Goal: Information Seeking & Learning: Find specific fact

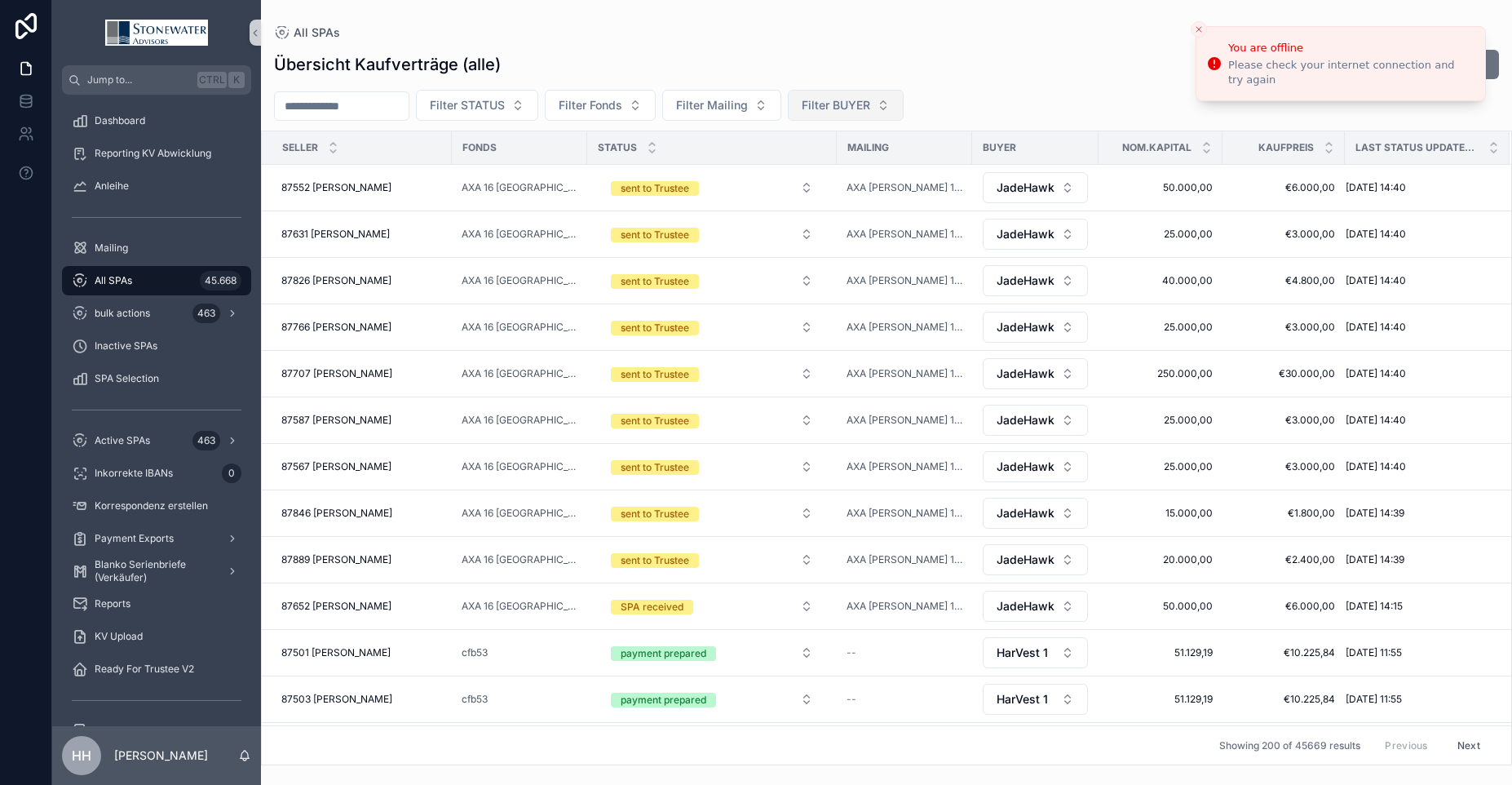
click at [870, 105] on span "Filter BUYER" at bounding box center [836, 105] width 69 height 16
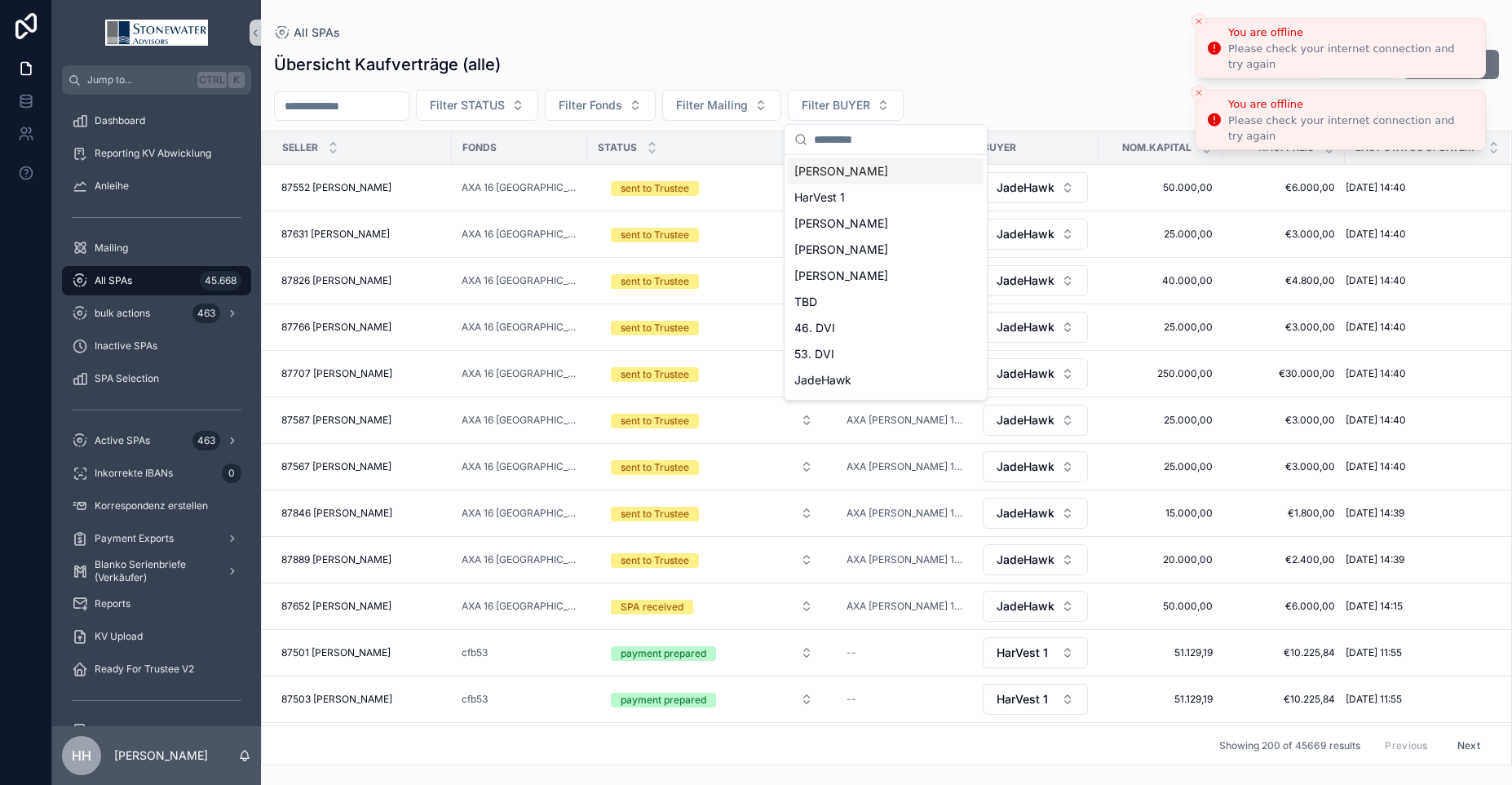
click at [1198, 19] on icon "Close toast" at bounding box center [1199, 21] width 10 height 10
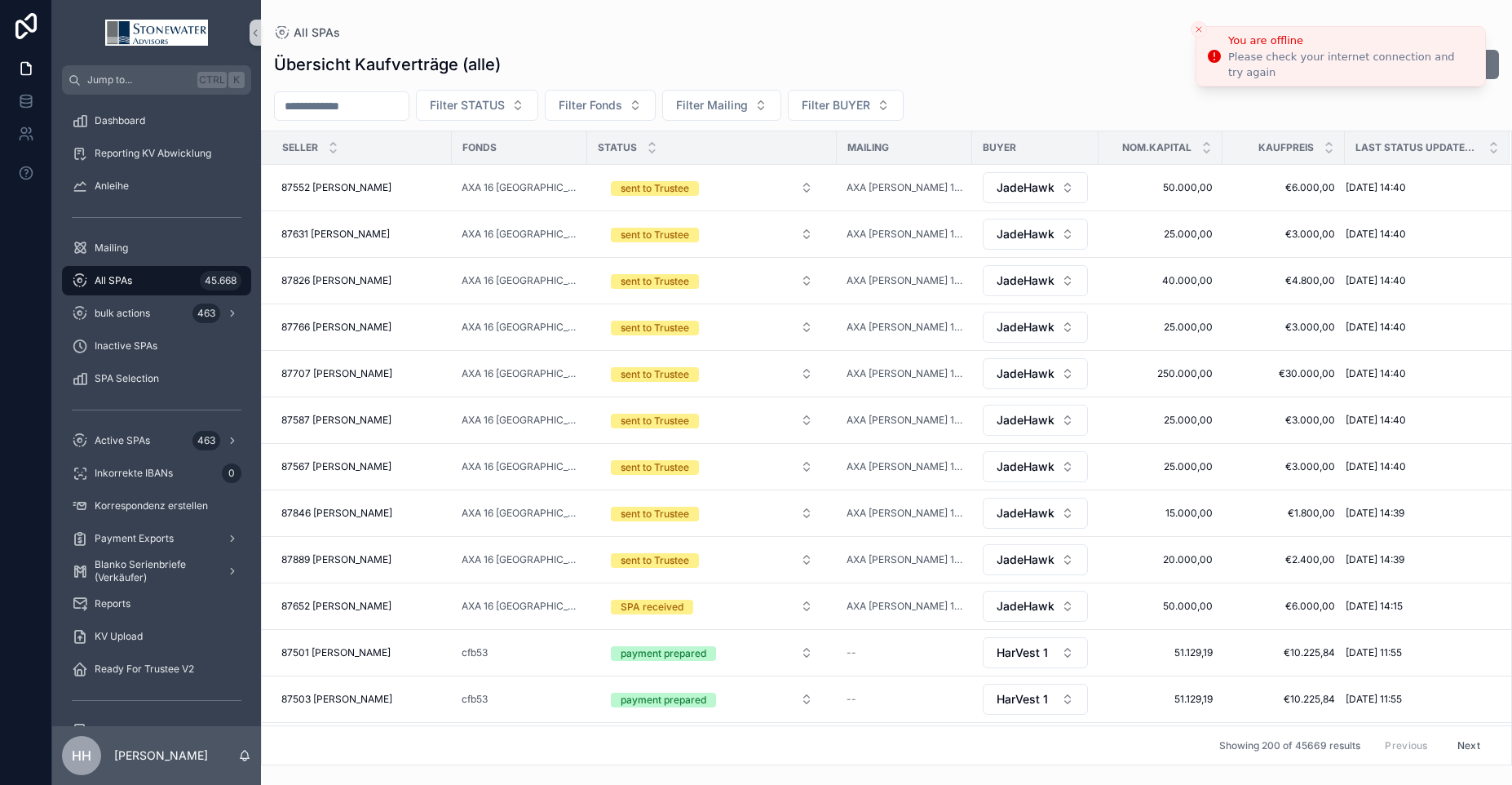
click at [1198, 28] on icon "Close toast" at bounding box center [1199, 29] width 10 height 10
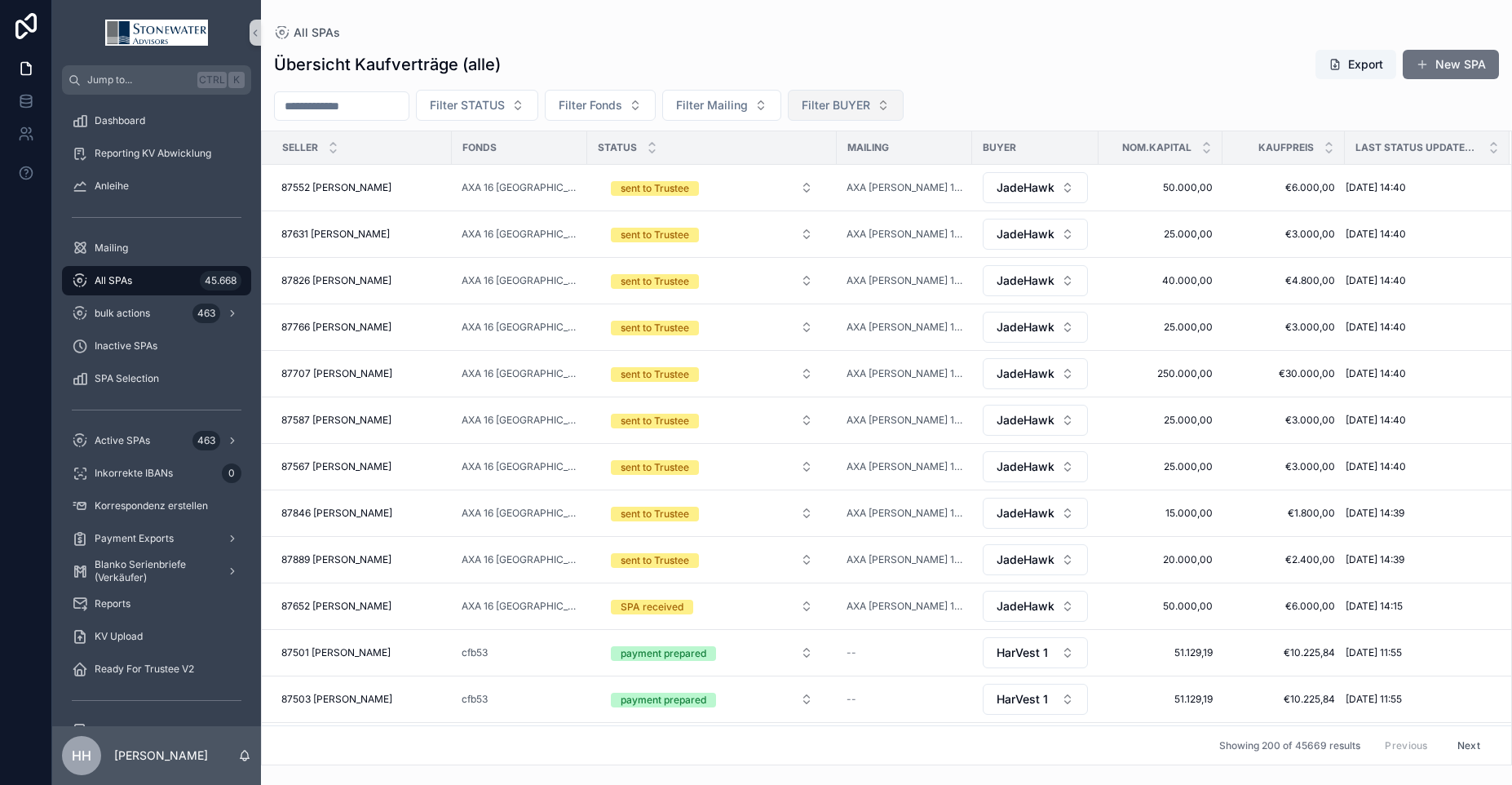
click at [859, 107] on span "Filter BUYER" at bounding box center [836, 105] width 69 height 16
type input "****"
click at [819, 171] on span "Hauke" at bounding box center [841, 171] width 94 height 16
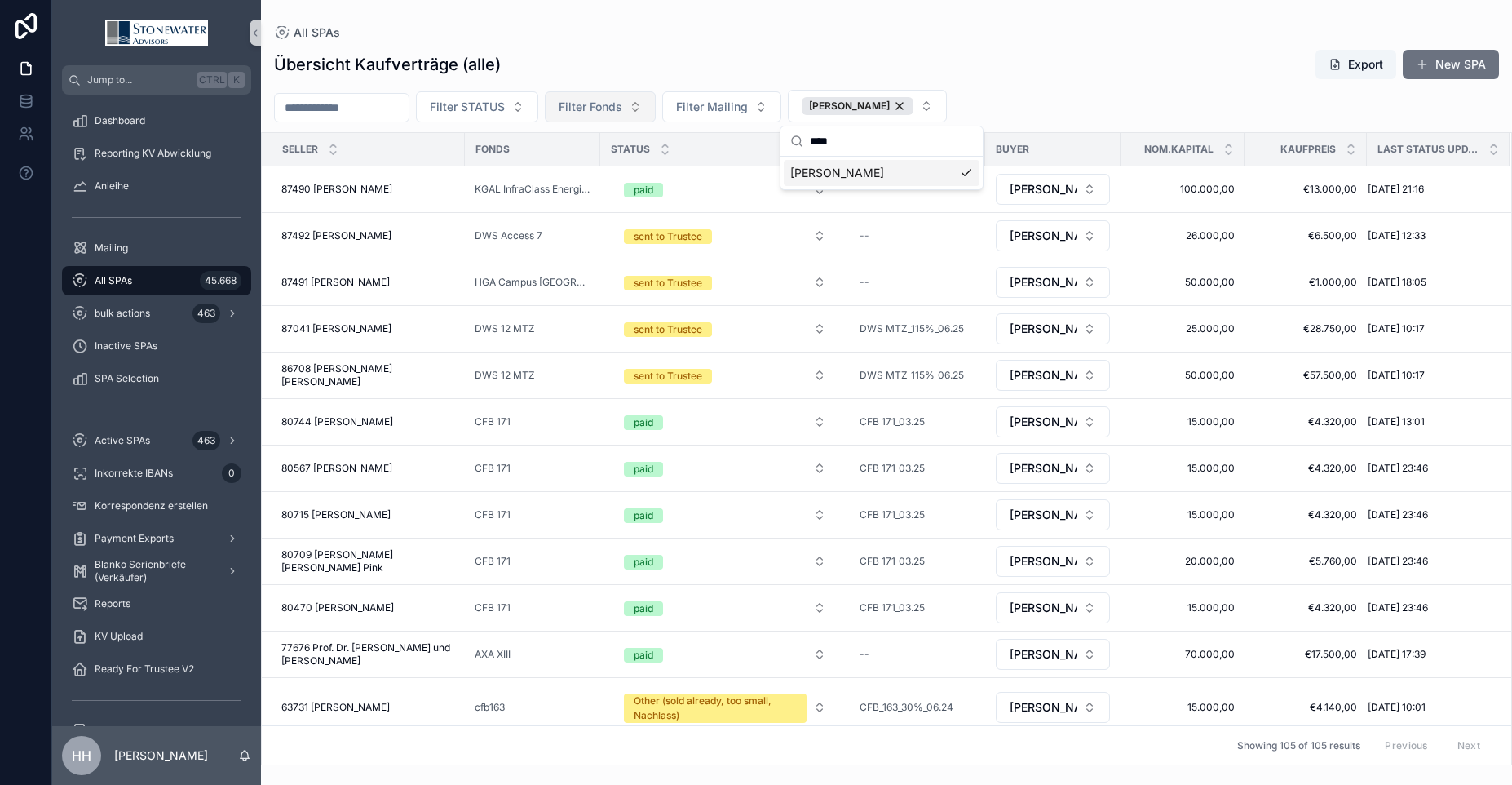
click at [622, 112] on span "Filter Fonds" at bounding box center [590, 107] width 64 height 16
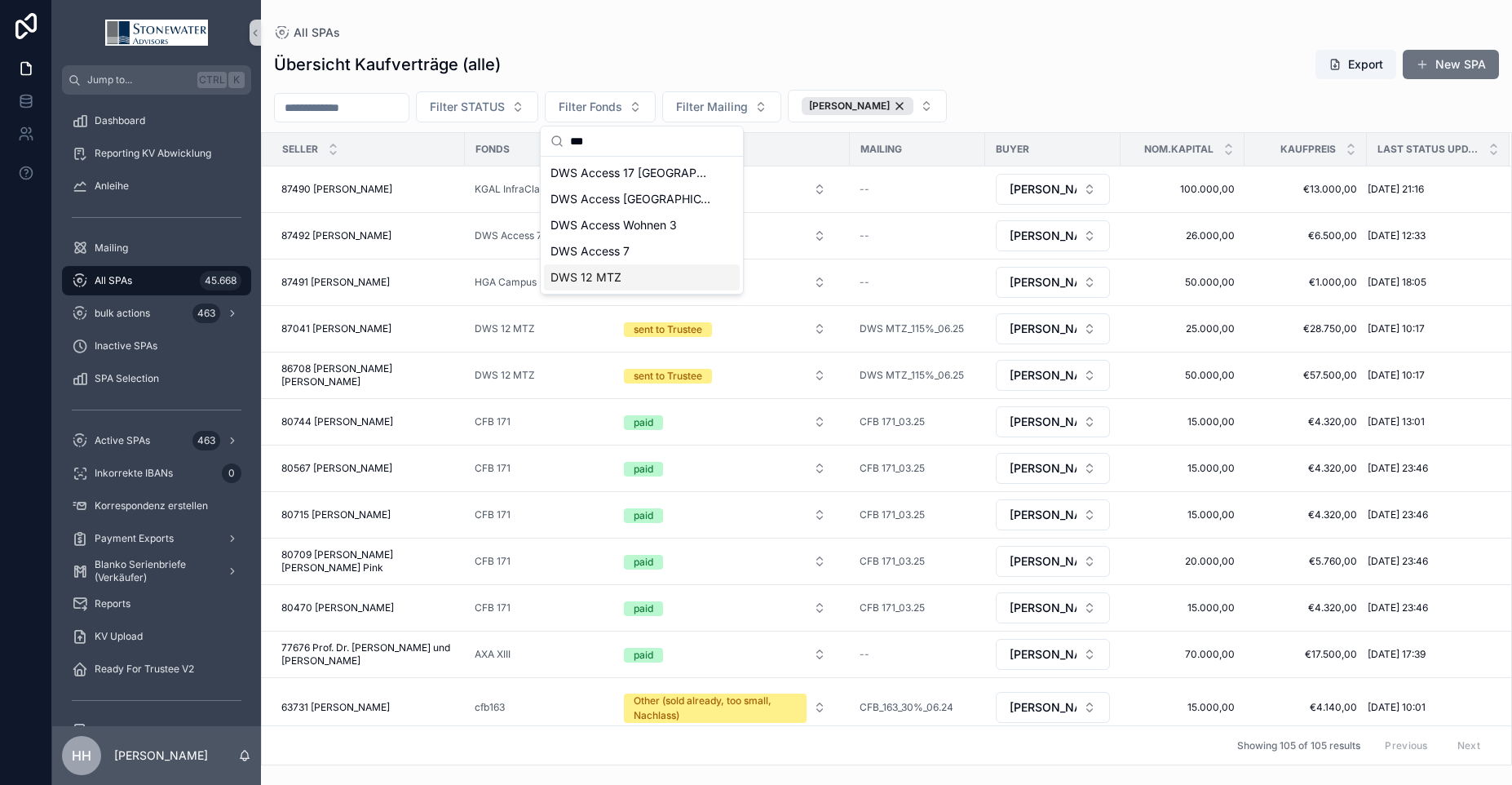
type input "***"
click at [595, 277] on span "DWS 12 MTZ" at bounding box center [586, 277] width 71 height 16
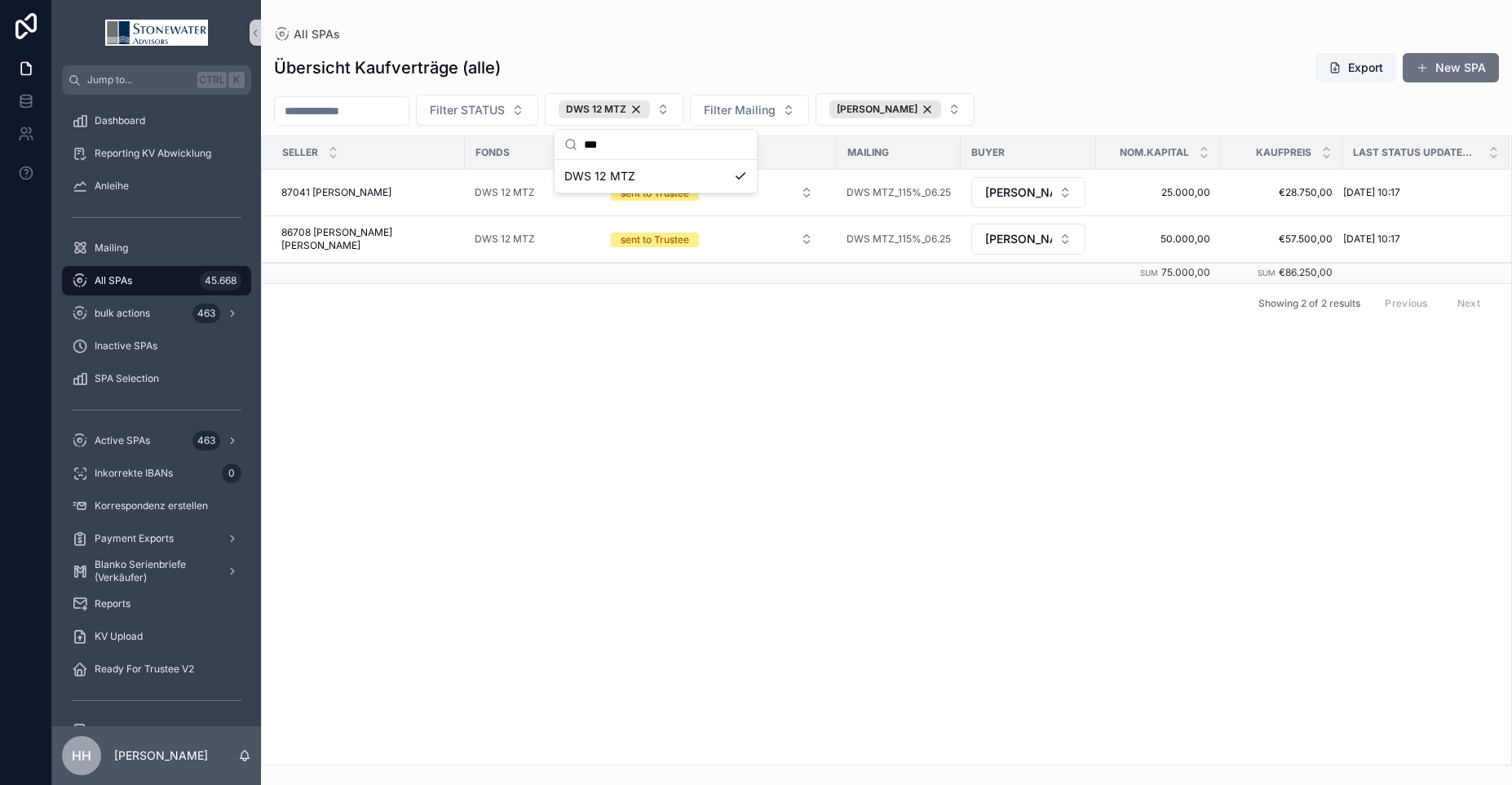
click at [1146, 55] on div "Übersicht Kaufverträge (alle) Export New SPA" at bounding box center [886, 68] width 1225 height 31
click at [352, 192] on span "87041 [PERSON_NAME]" at bounding box center [336, 193] width 110 height 13
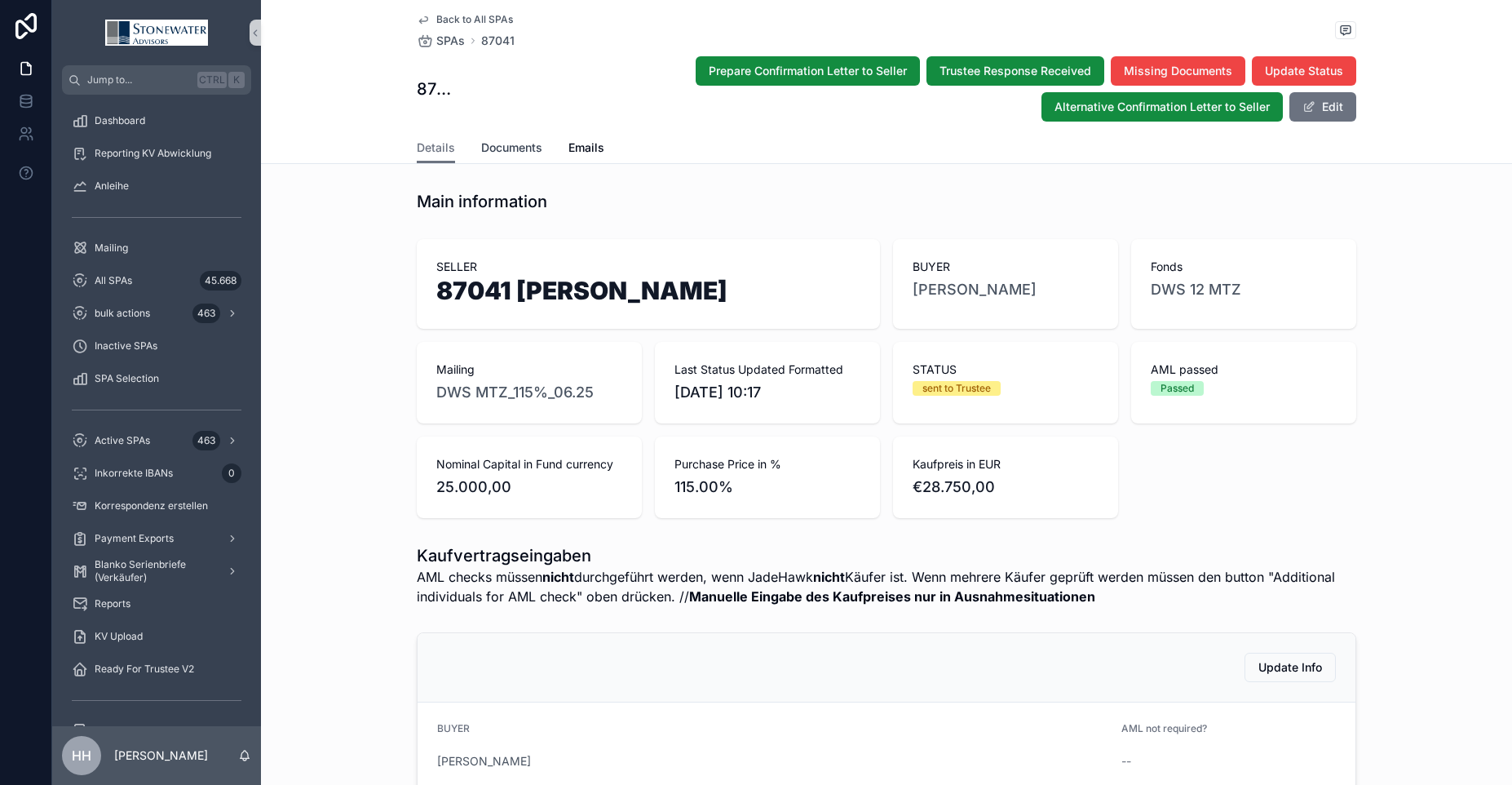
click at [513, 149] on span "Documents" at bounding box center [511, 148] width 61 height 16
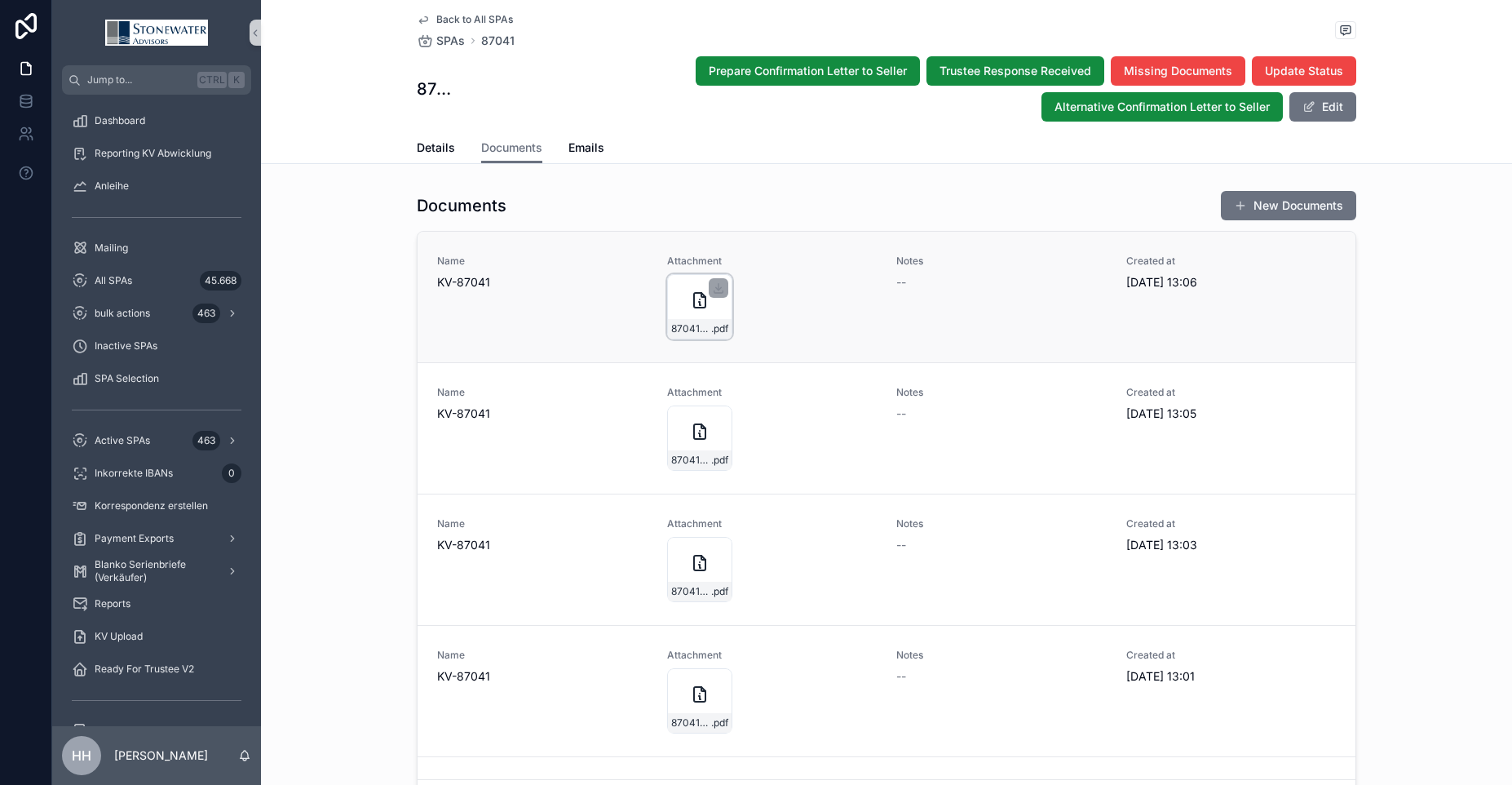
click at [680, 315] on div "87041-Dieter-Maaß_DWS-12-MTZ_Hauke_KV_18_06_2025 .pdf" at bounding box center [700, 307] width 65 height 65
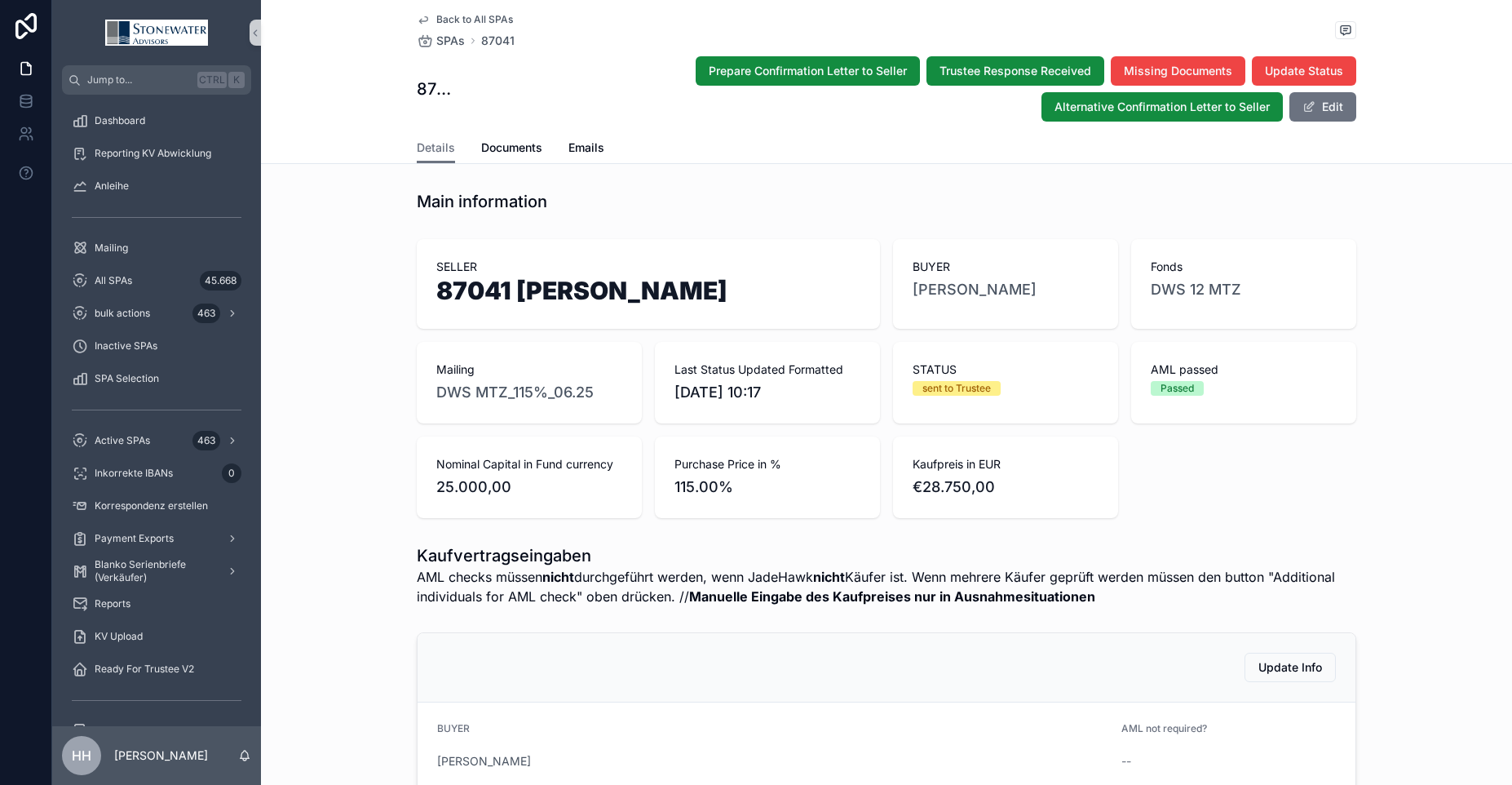
click at [417, 20] on icon "scrollable content" at bounding box center [423, 20] width 13 height 13
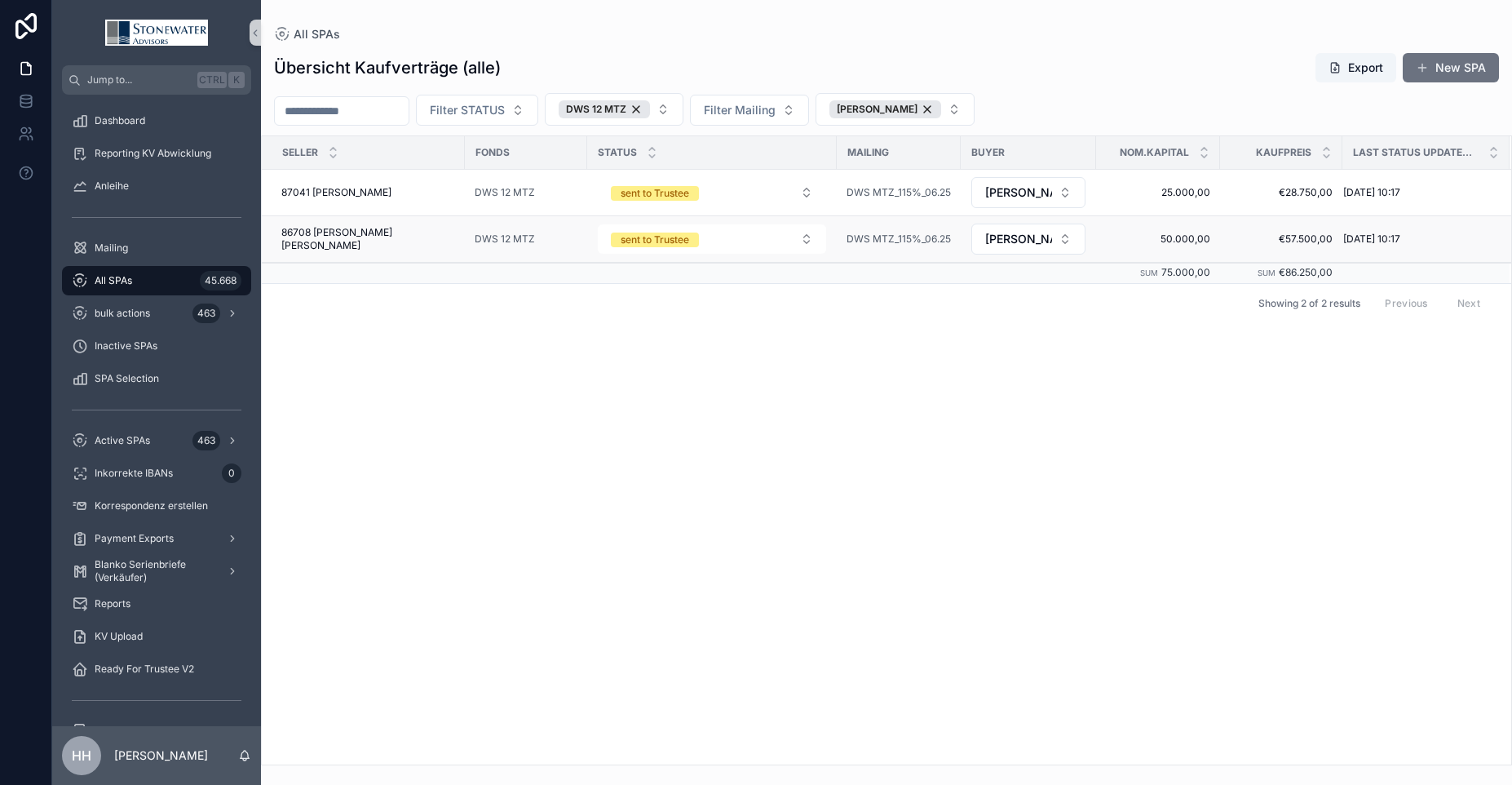
click at [335, 239] on span "86708 [PERSON_NAME]" at bounding box center [368, 239] width 174 height 26
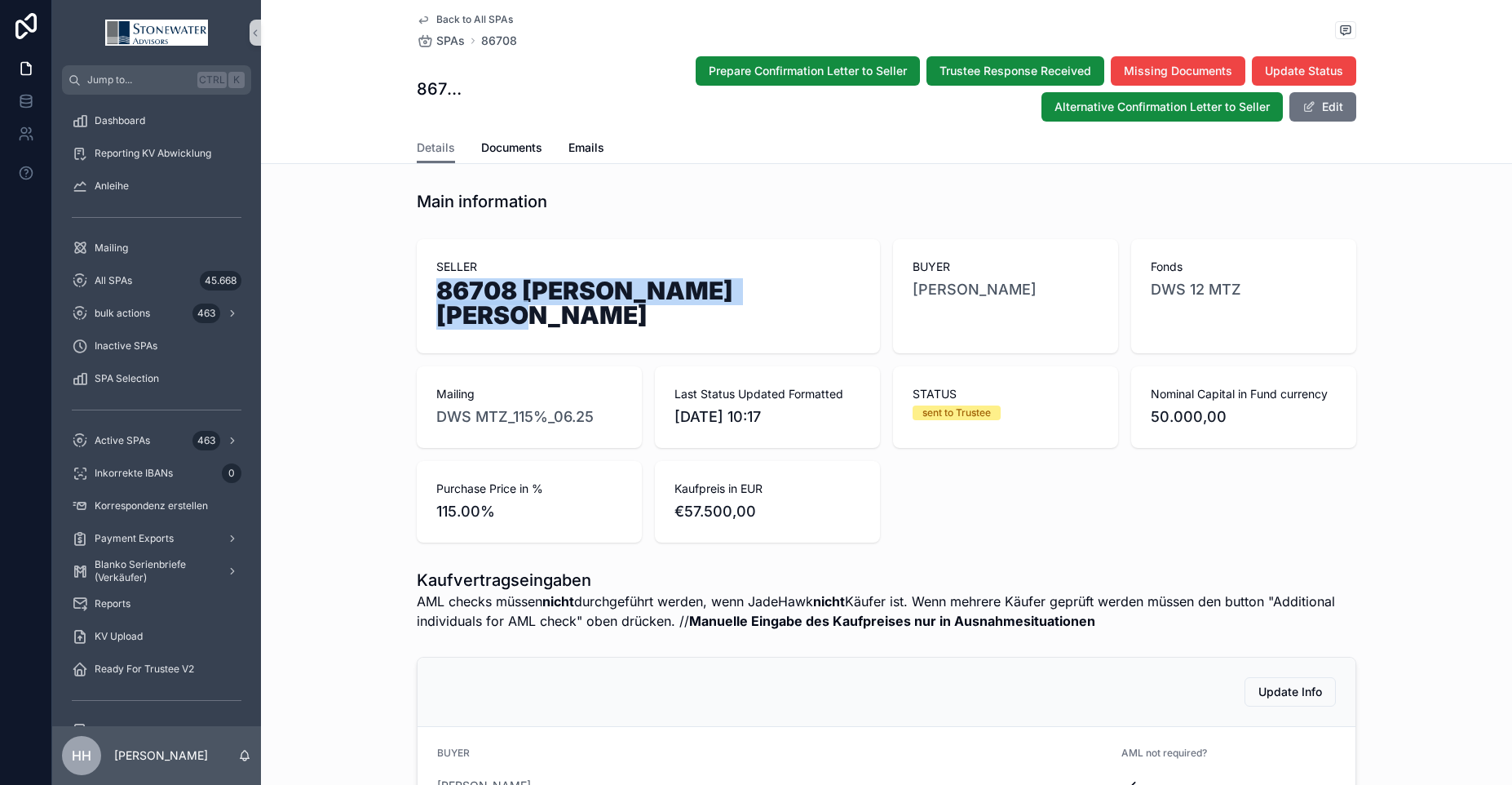
drag, startPoint x: 431, startPoint y: 290, endPoint x: 788, endPoint y: 293, distance: 357.0
click at [788, 293] on h1 "86708 [PERSON_NAME]" at bounding box center [648, 306] width 424 height 55
copy h1 "86708 [PERSON_NAME]"
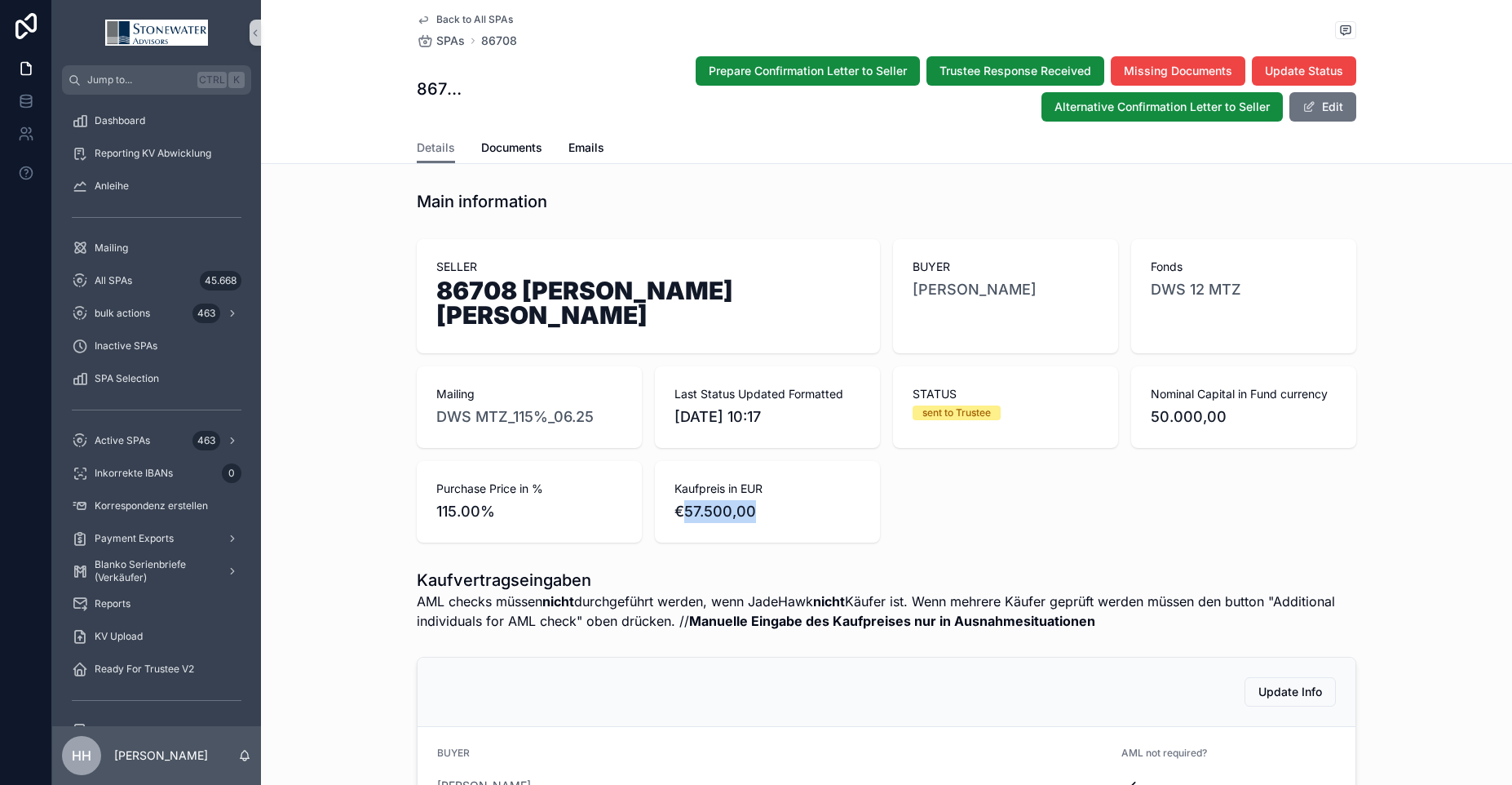
drag, startPoint x: 679, startPoint y: 486, endPoint x: 755, endPoint y: 485, distance: 76.0
click at [755, 500] on span "€57.500,00" at bounding box center [767, 512] width 186 height 23
copy span "57.500,00"
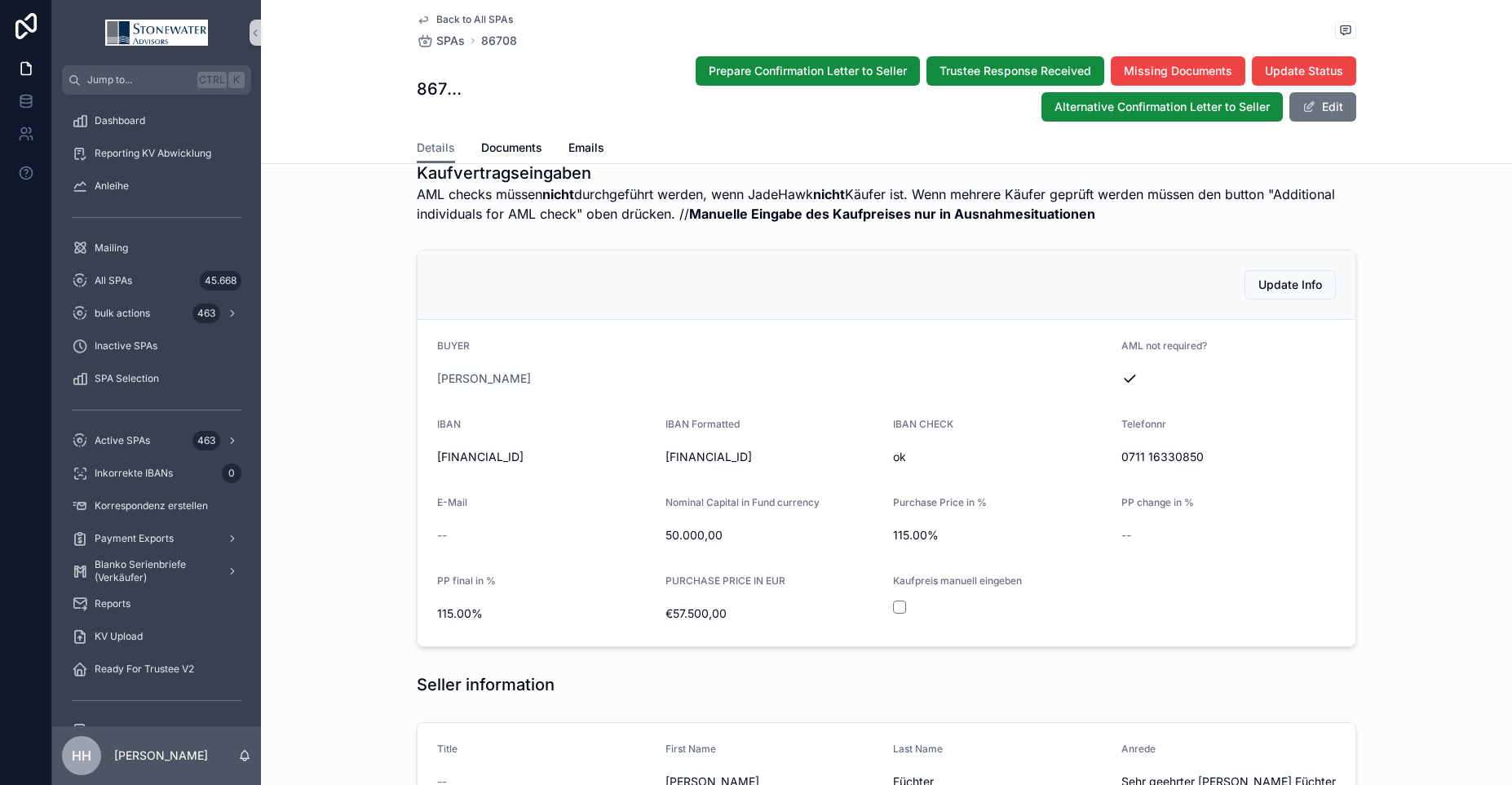
scroll to position [408, 0]
drag, startPoint x: 434, startPoint y: 433, endPoint x: 589, endPoint y: 434, distance: 155.0
click at [589, 448] on span "[FINANCIAL_ID]" at bounding box center [545, 456] width 215 height 16
copy span "[FINANCIAL_ID]"
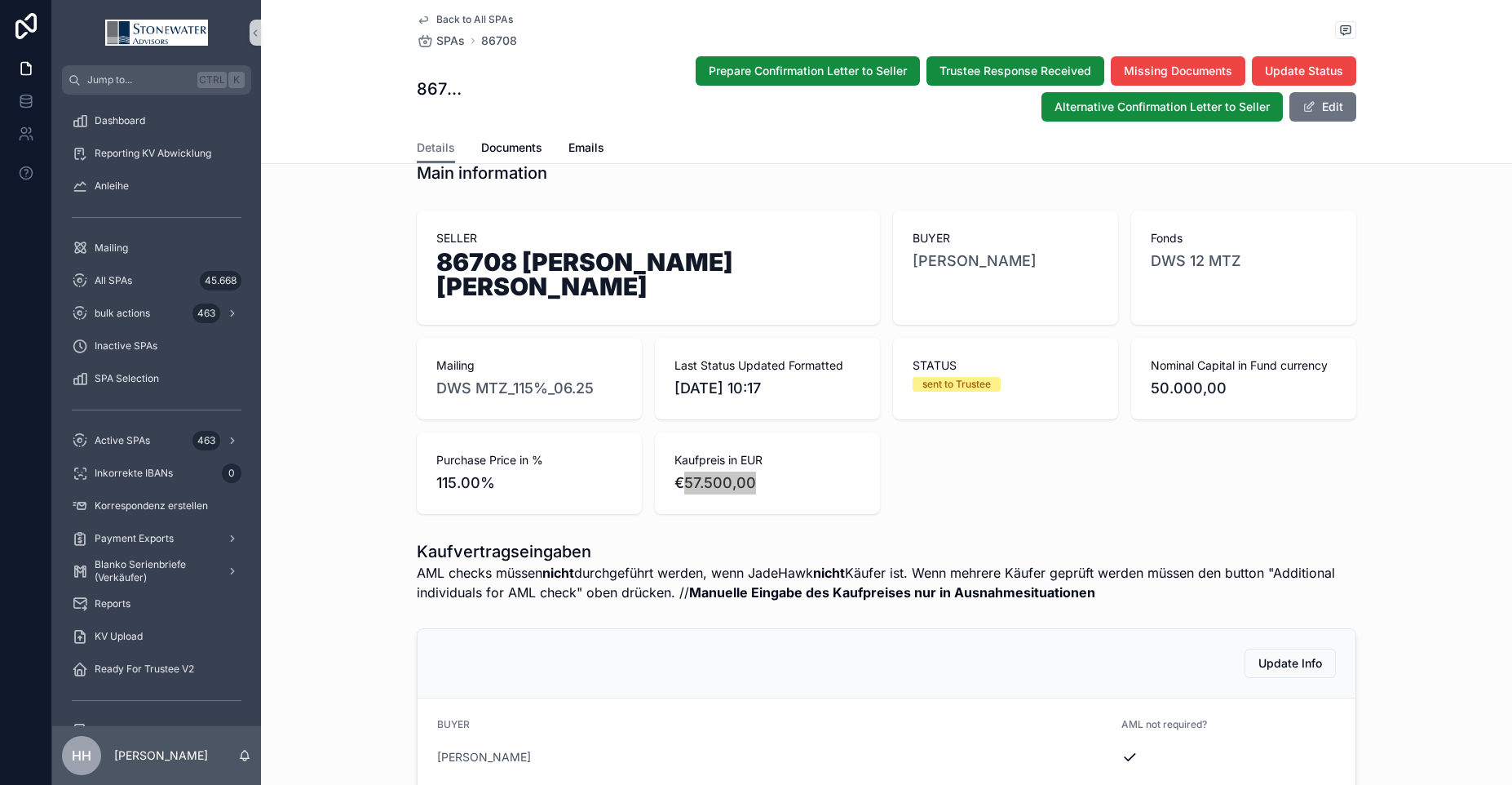
scroll to position [0, 0]
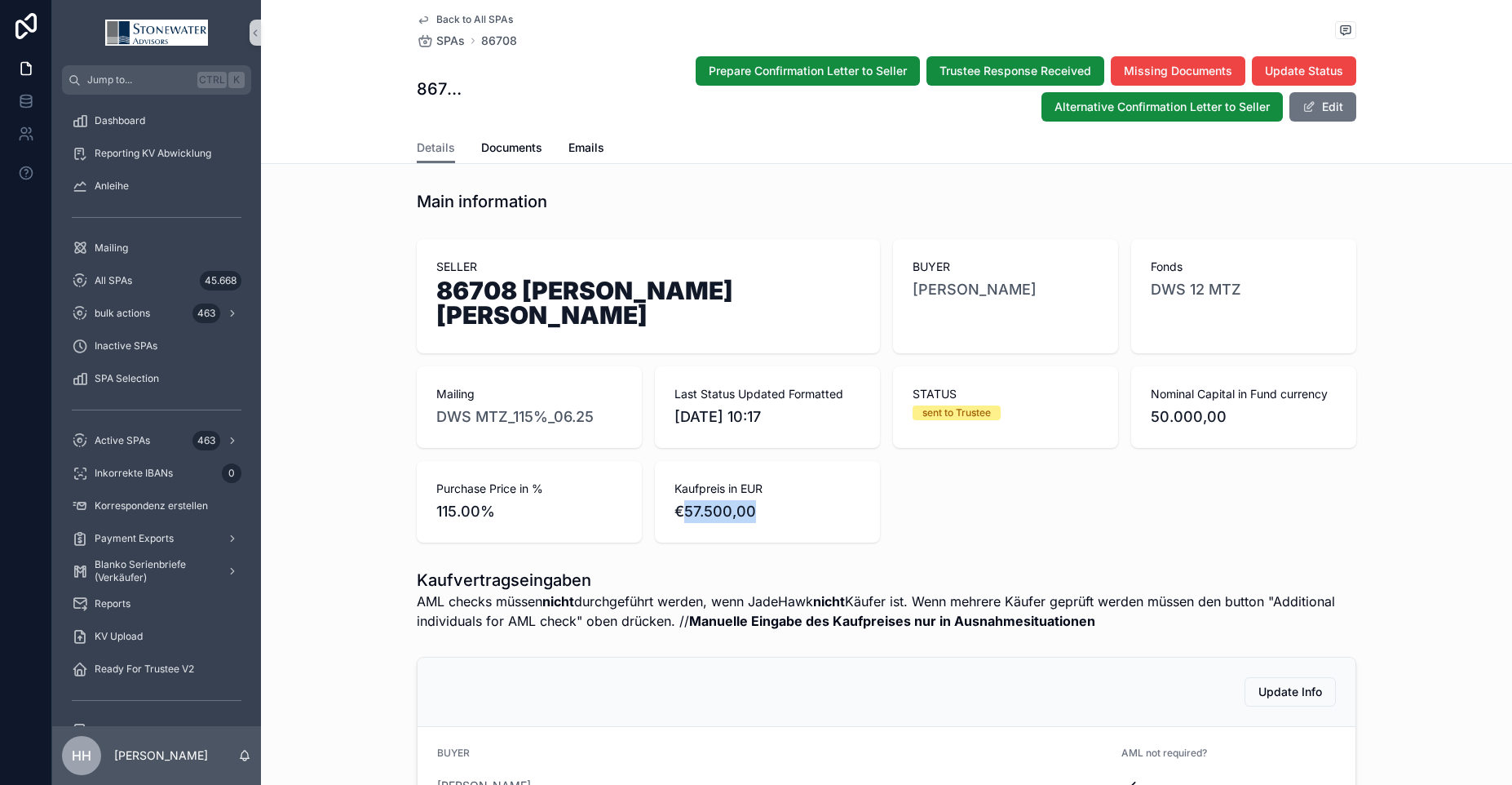
click at [417, 17] on icon "scrollable content" at bounding box center [423, 20] width 13 height 13
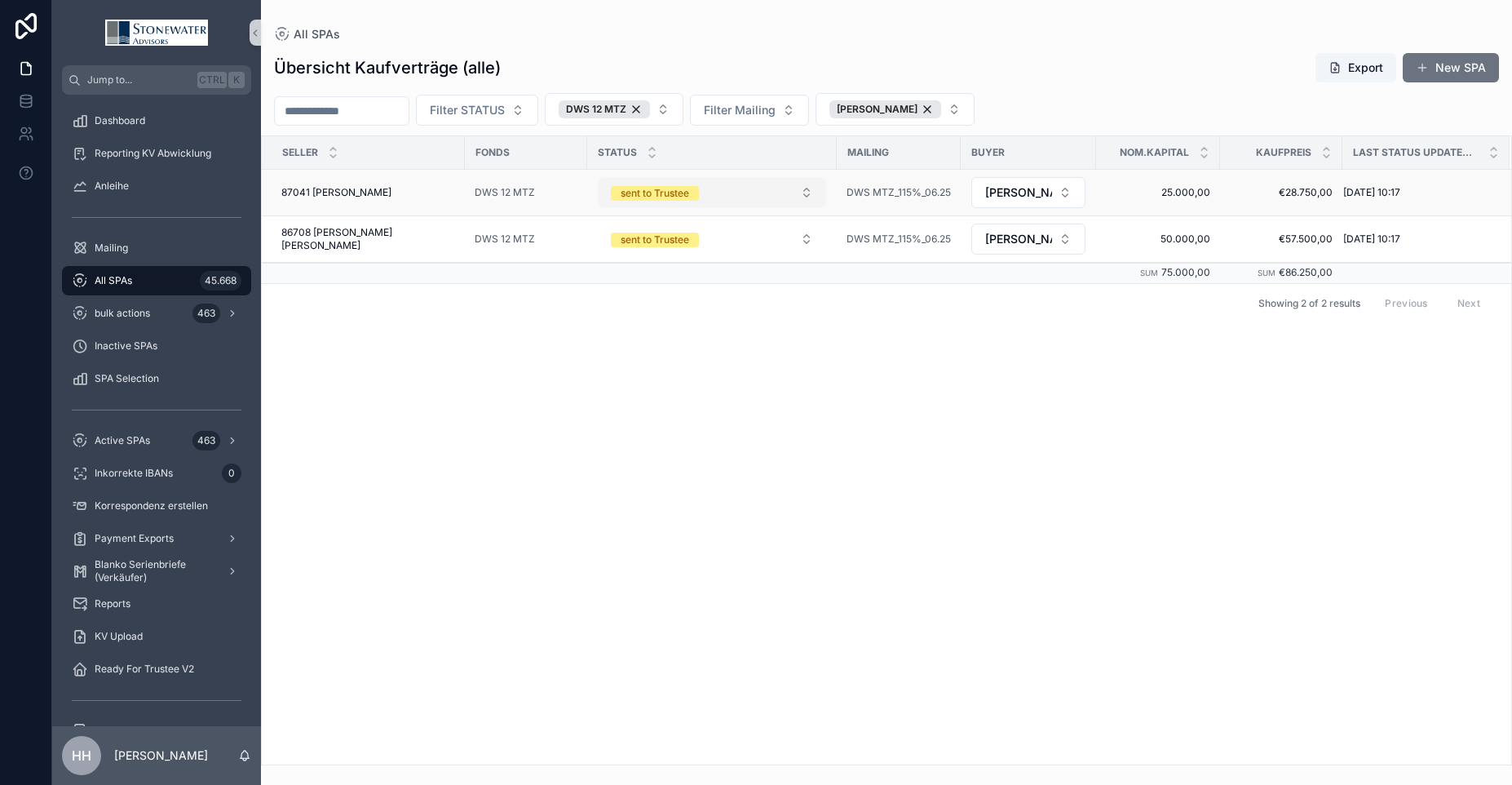
click at [791, 192] on button "sent to Trustee" at bounding box center [712, 193] width 228 height 29
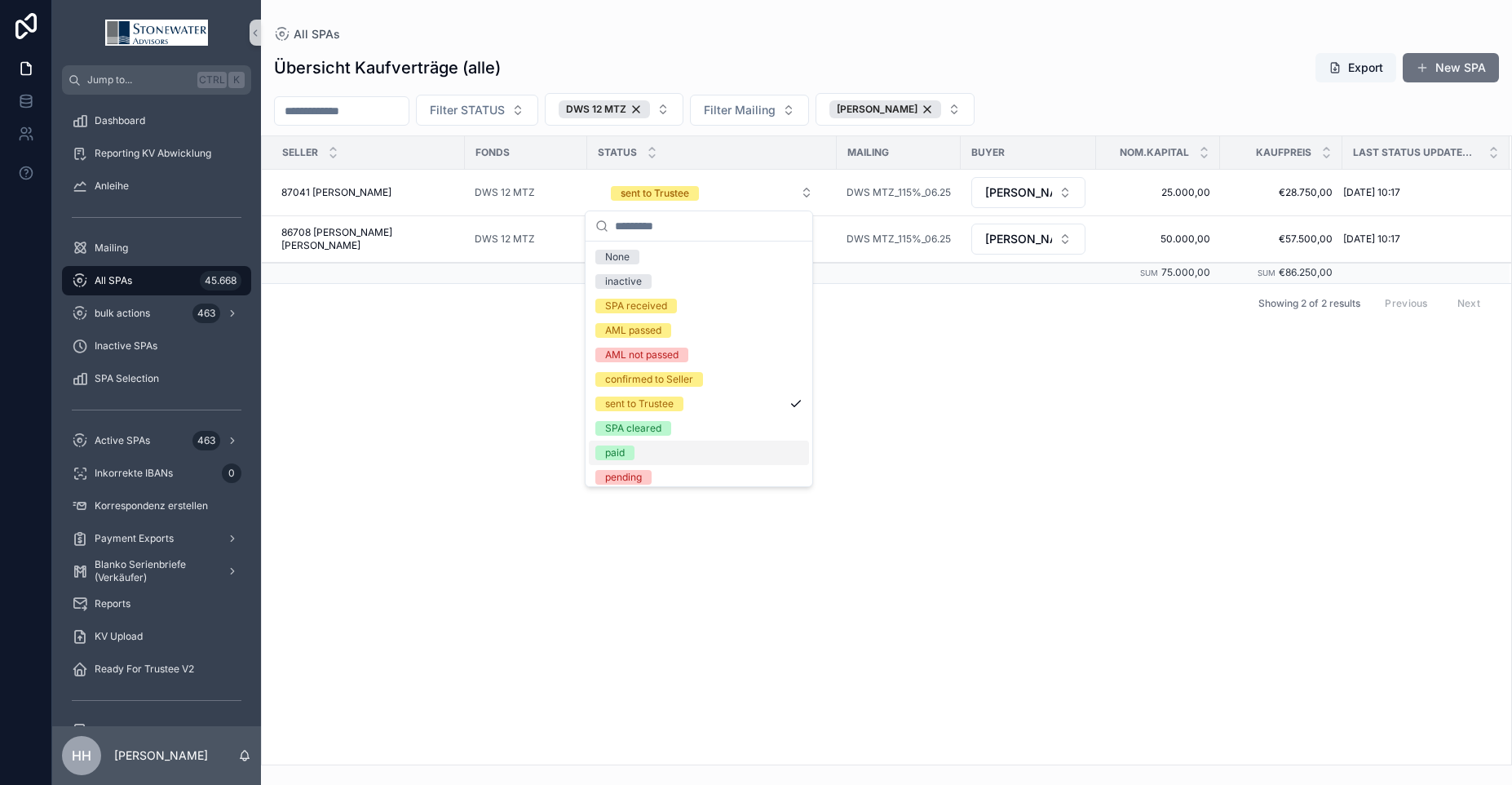
click at [628, 452] on span "paid" at bounding box center [615, 453] width 39 height 15
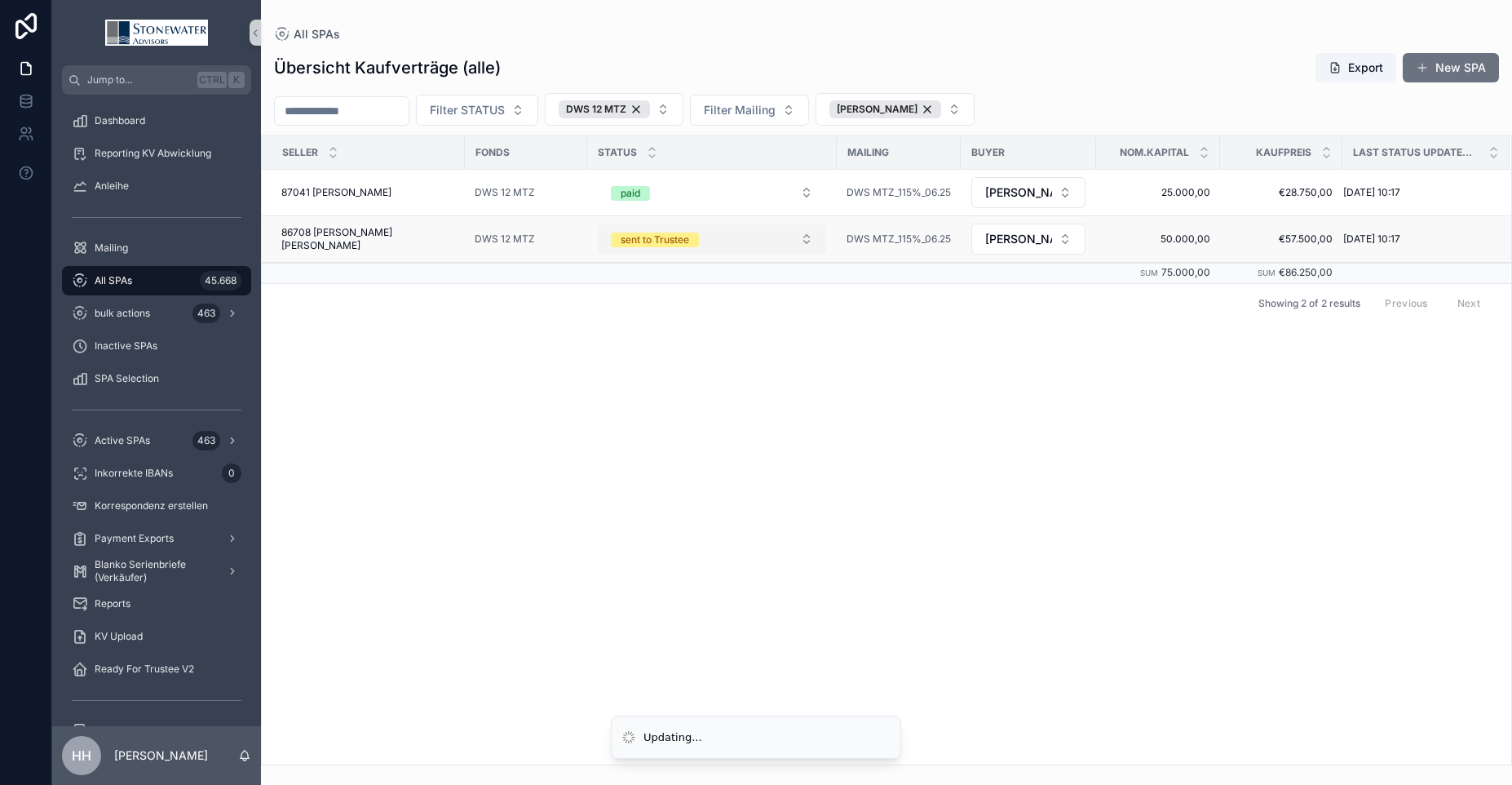
click at [790, 237] on button "sent to Trustee" at bounding box center [712, 239] width 228 height 29
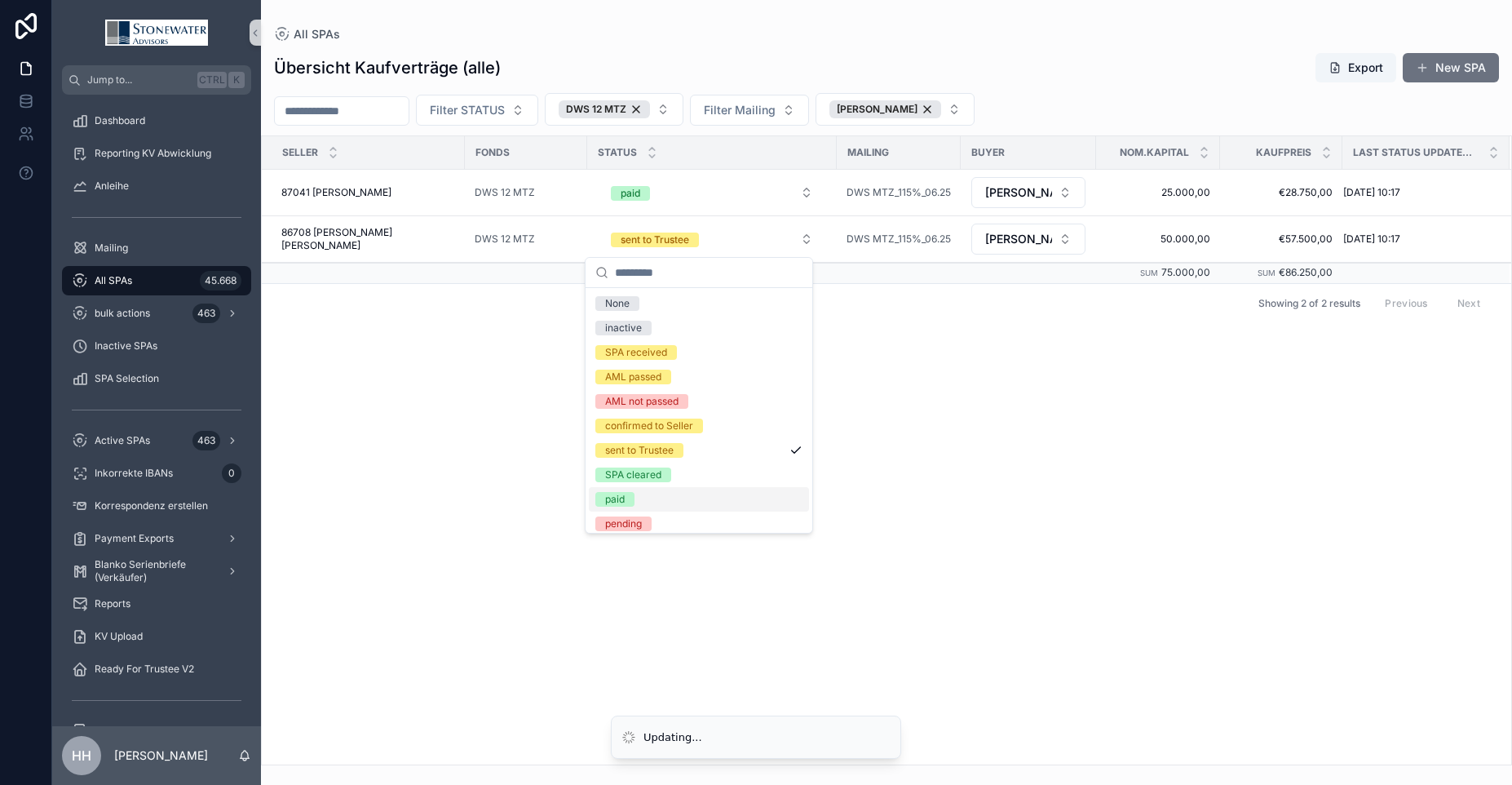
click at [640, 501] on div "paid" at bounding box center [699, 499] width 220 height 24
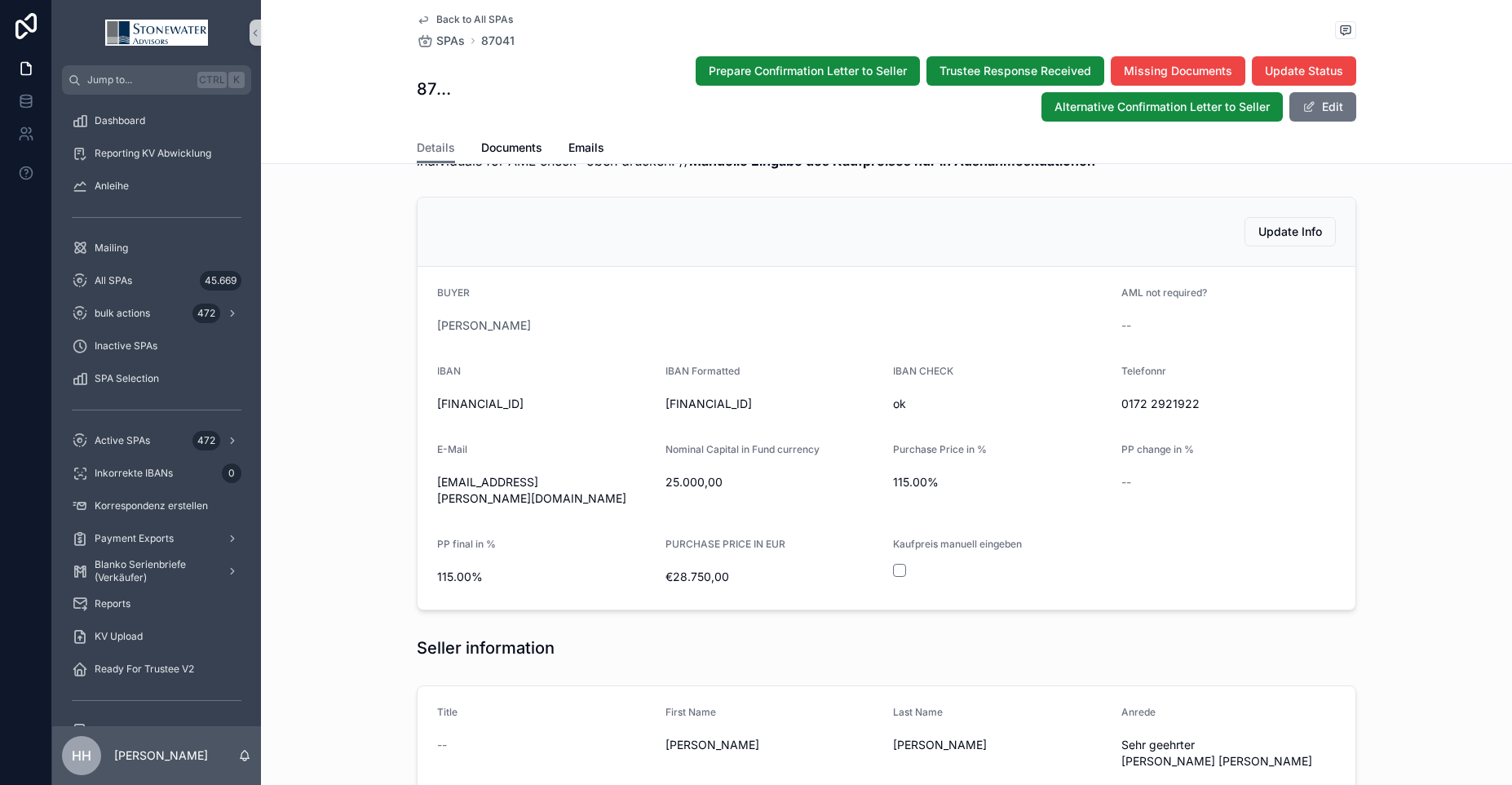
scroll to position [490, 0]
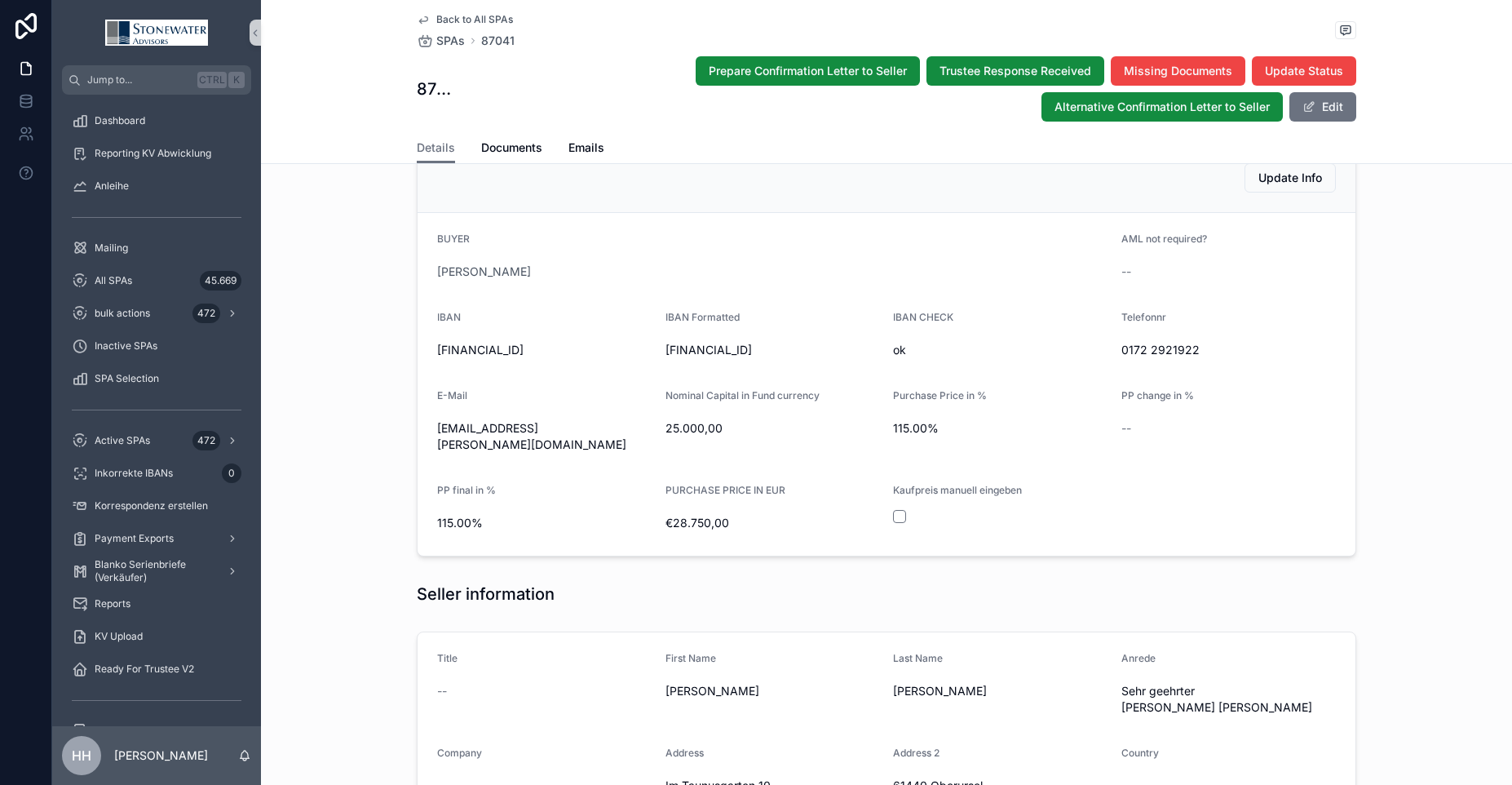
drag, startPoint x: 661, startPoint y: 351, endPoint x: 764, endPoint y: 348, distance: 103.0
click at [764, 348] on span "[FINANCIAL_ID]" at bounding box center [773, 350] width 215 height 16
drag, startPoint x: 431, startPoint y: 352, endPoint x: 586, endPoint y: 352, distance: 155.0
click at [586, 352] on span "[FINANCIAL_ID]" at bounding box center [545, 350] width 215 height 16
copy span "[FINANCIAL_ID]"
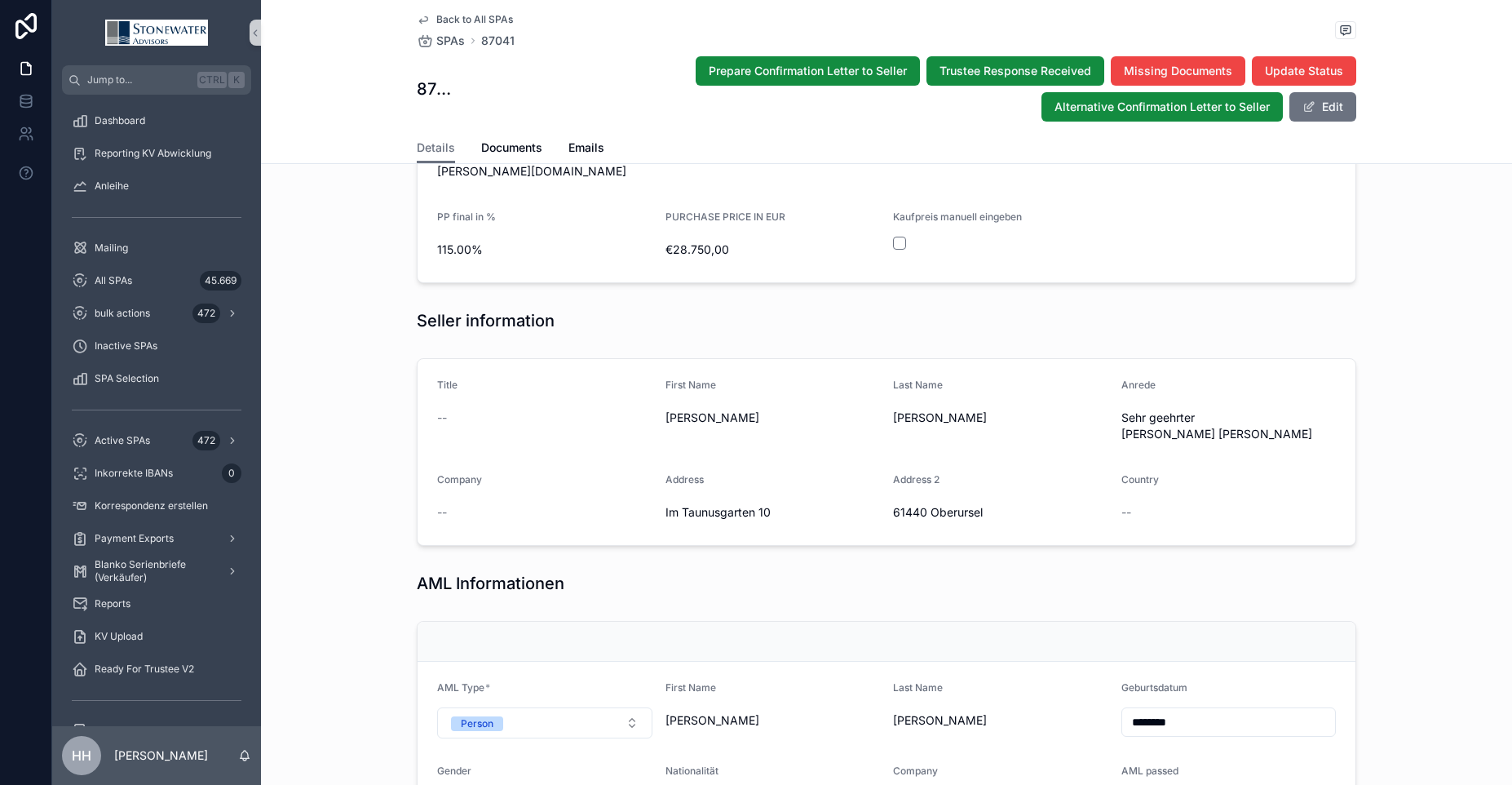
scroll to position [816, 0]
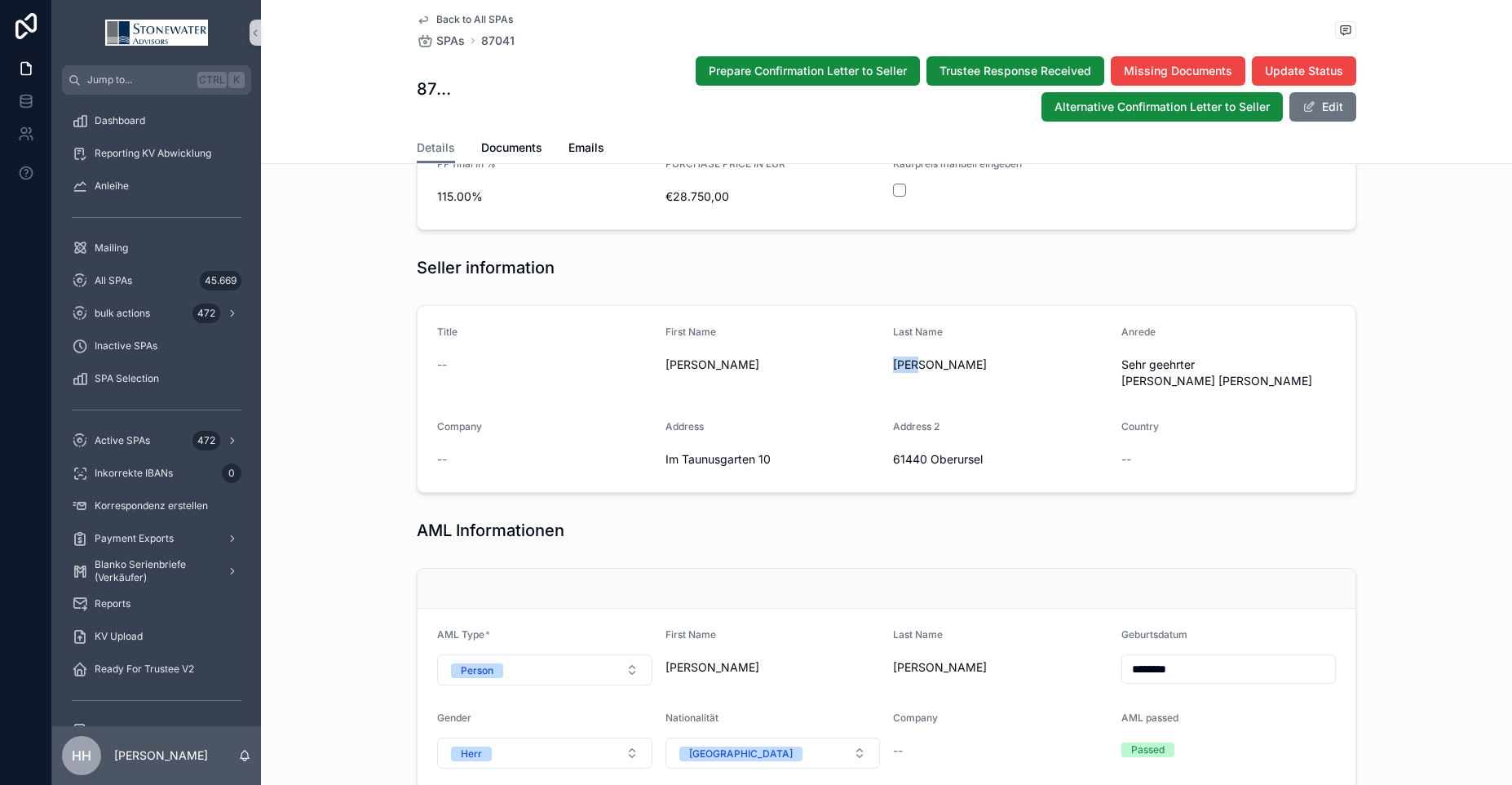
drag, startPoint x: 887, startPoint y: 348, endPoint x: 917, endPoint y: 349, distance: 30.0
click at [917, 357] on span "Maaß" at bounding box center [1001, 365] width 215 height 16
copy span "[PERSON_NAME]"
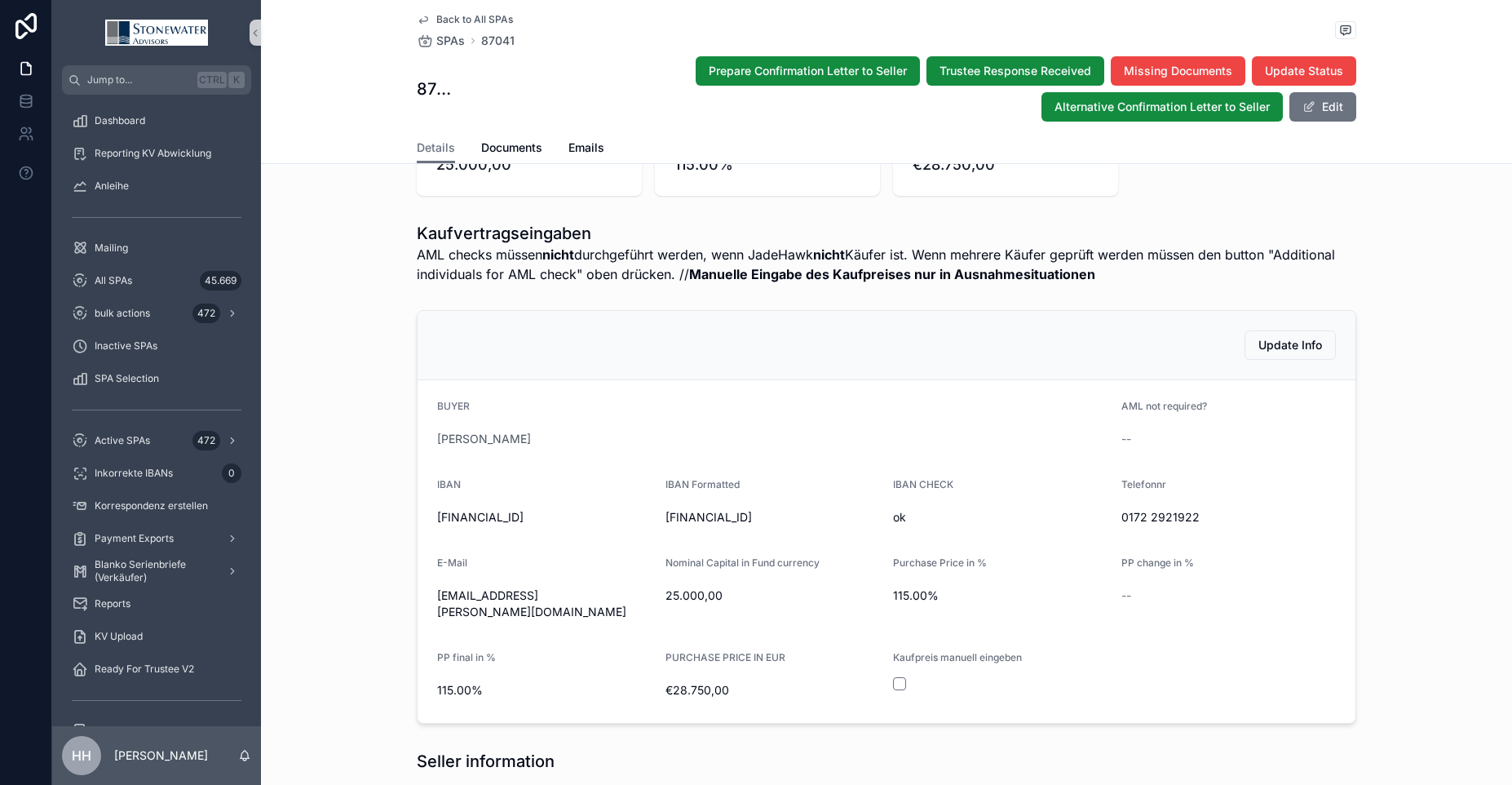
scroll to position [0, 0]
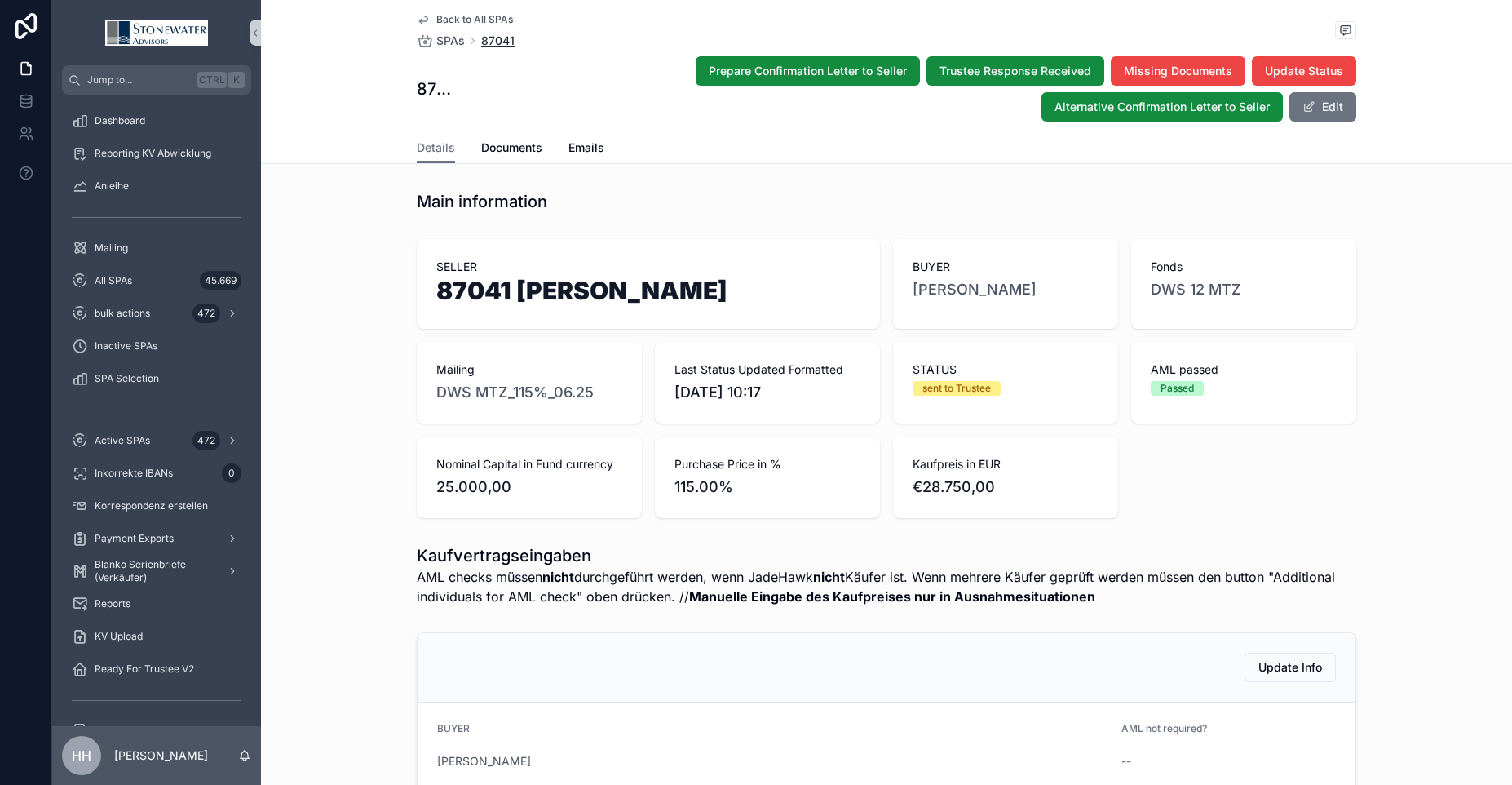
click at [481, 39] on span "87041" at bounding box center [497, 41] width 33 height 16
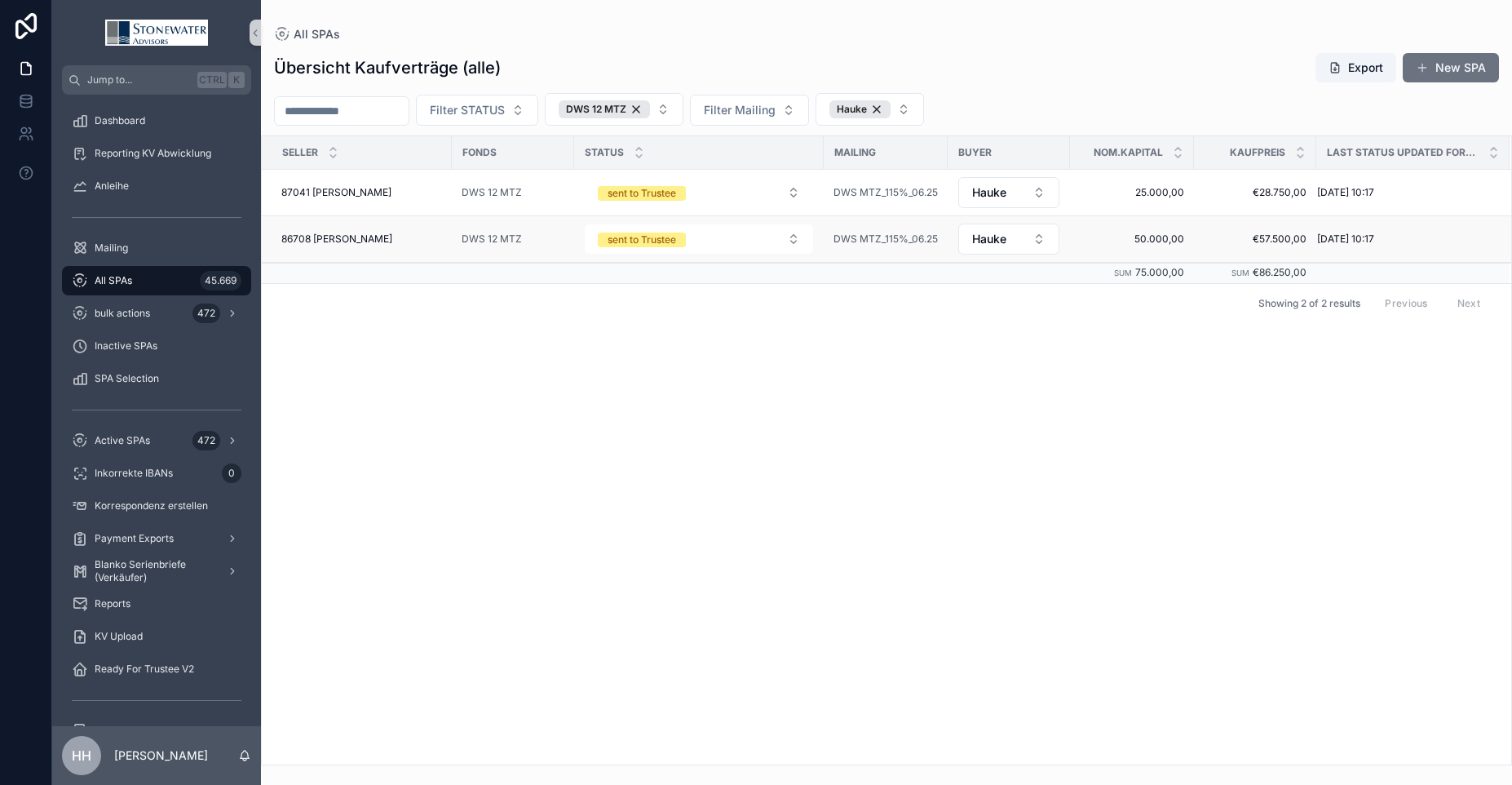
click at [346, 238] on span "86708 [PERSON_NAME]" at bounding box center [337, 239] width 111 height 13
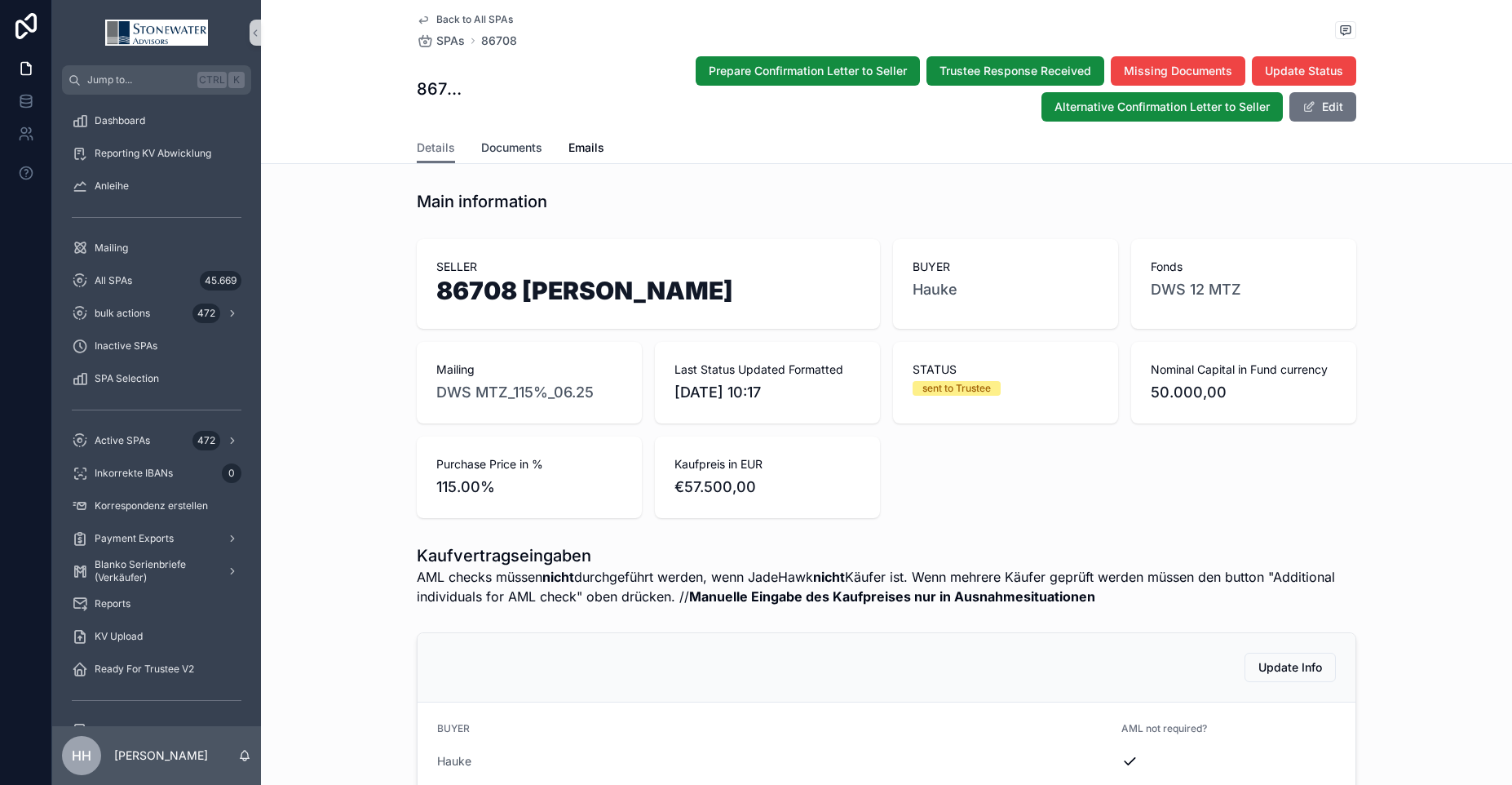
click at [507, 149] on span "Documents" at bounding box center [511, 148] width 61 height 16
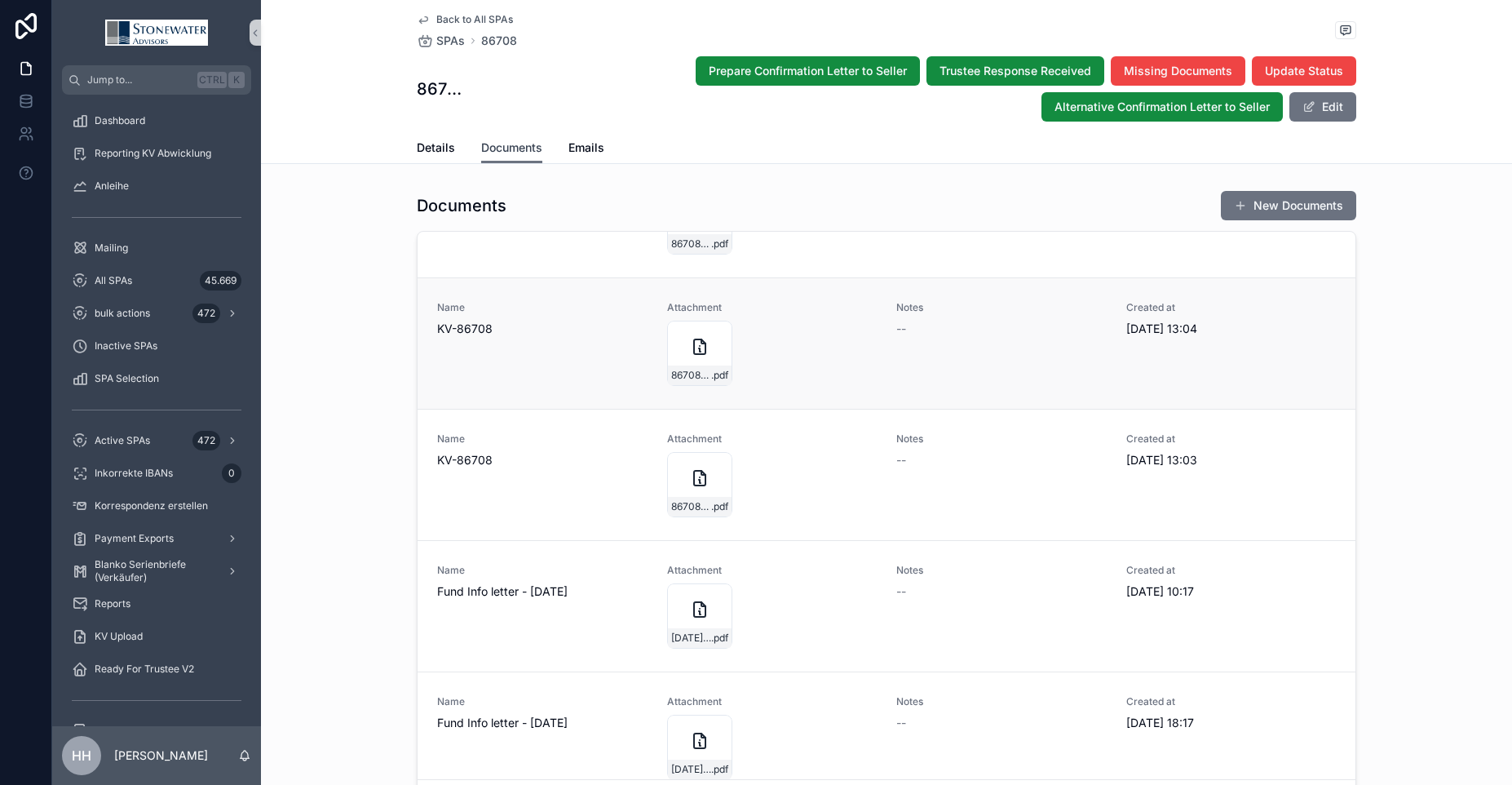
scroll to position [245, 0]
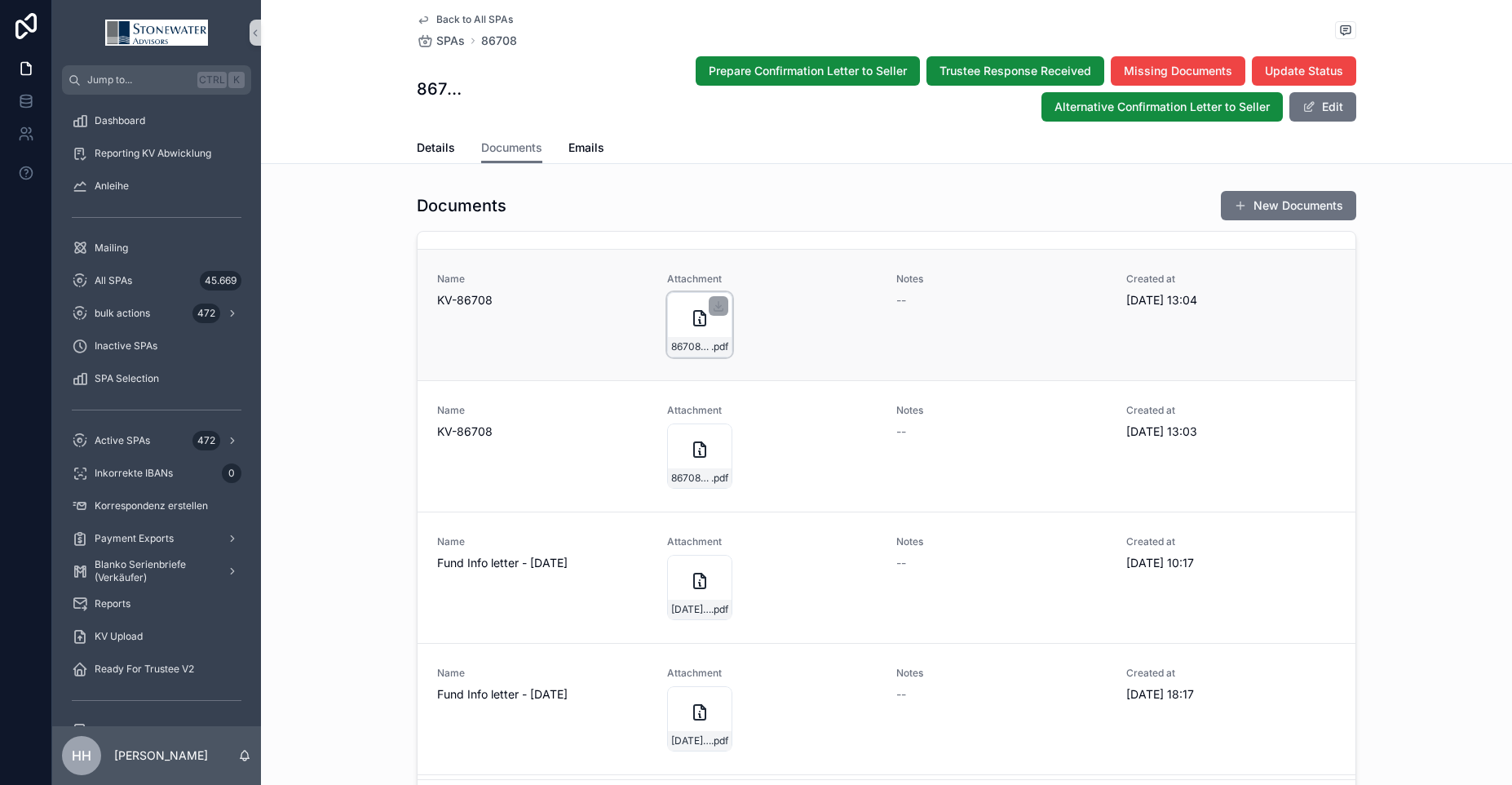
click at [671, 310] on div "86708-[PERSON_NAME]-Füchter_DWS-12-MTZ_Hauke_KV_18_06_2025 .pdf" at bounding box center [700, 325] width 65 height 65
